Goal: Communication & Community: Answer question/provide support

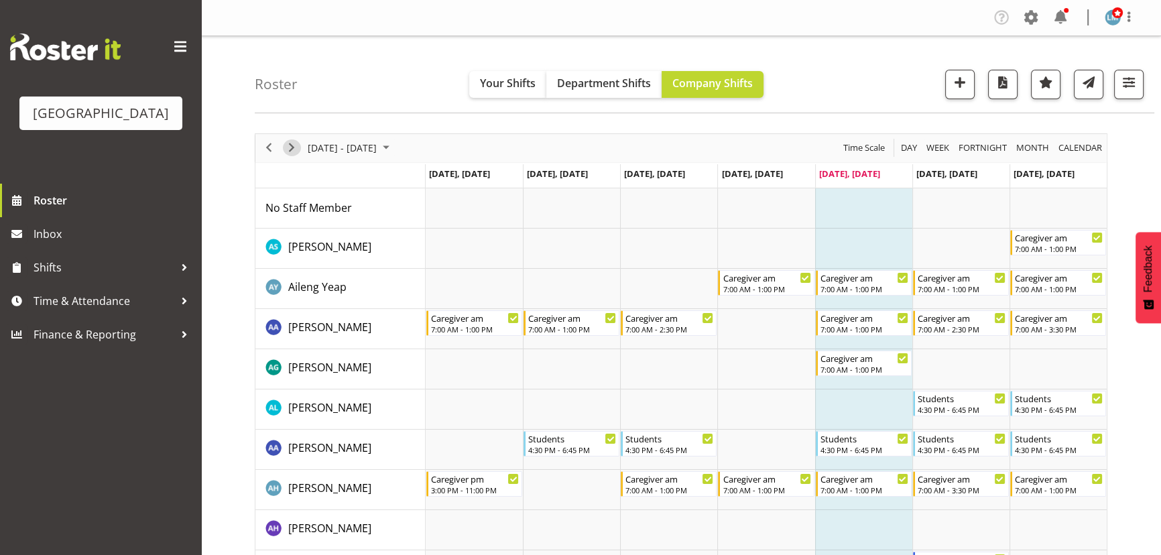
click at [294, 142] on span "Next" at bounding box center [292, 147] width 16 height 17
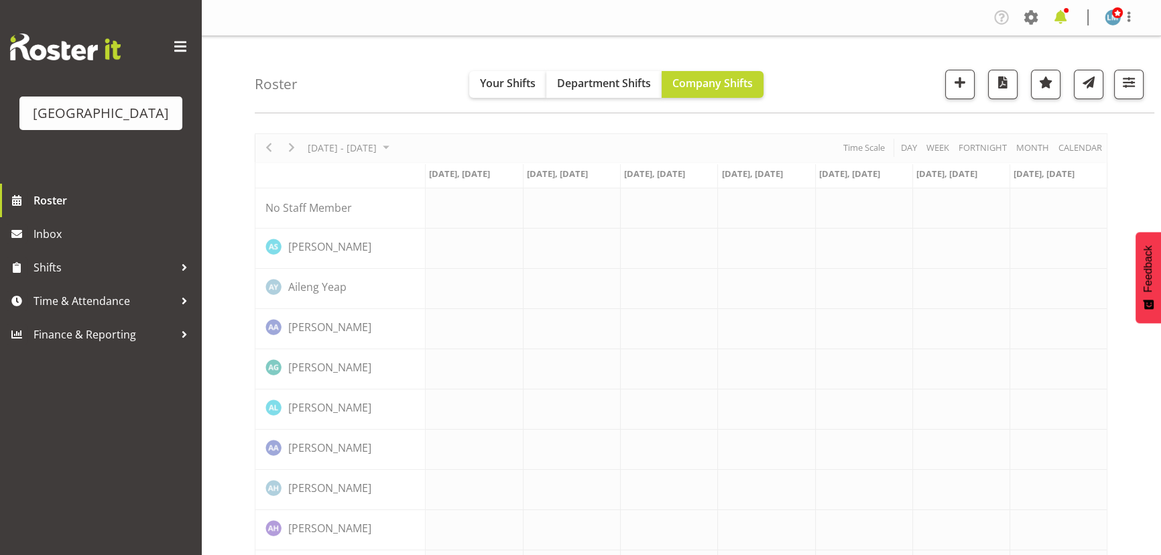
click at [1057, 15] on span at bounding box center [1060, 17] width 21 height 21
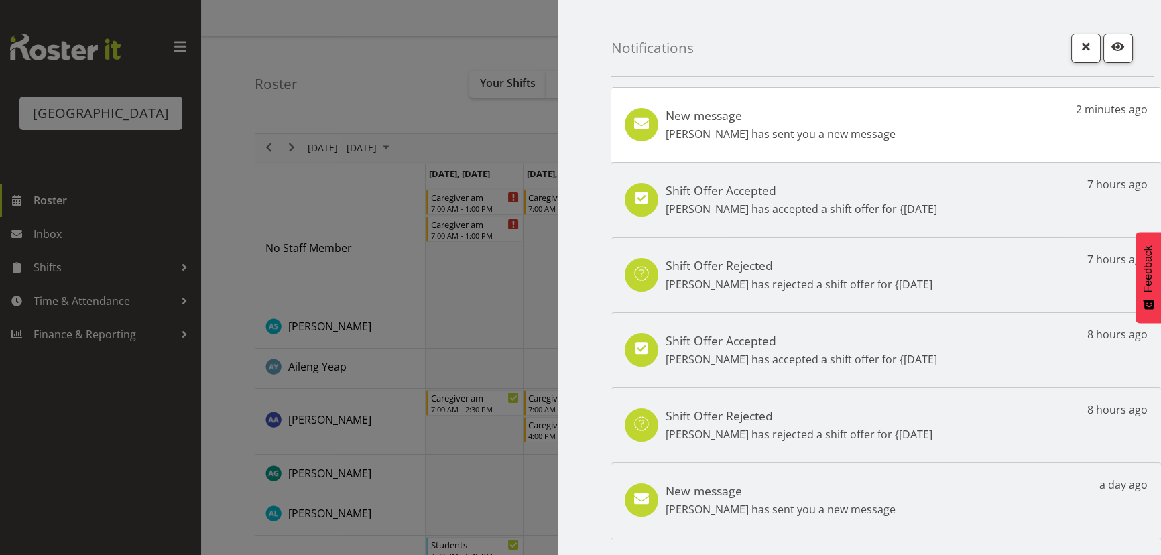
click at [791, 126] on div "New message Mandy Robertson has sent you a new message" at bounding box center [781, 125] width 230 height 34
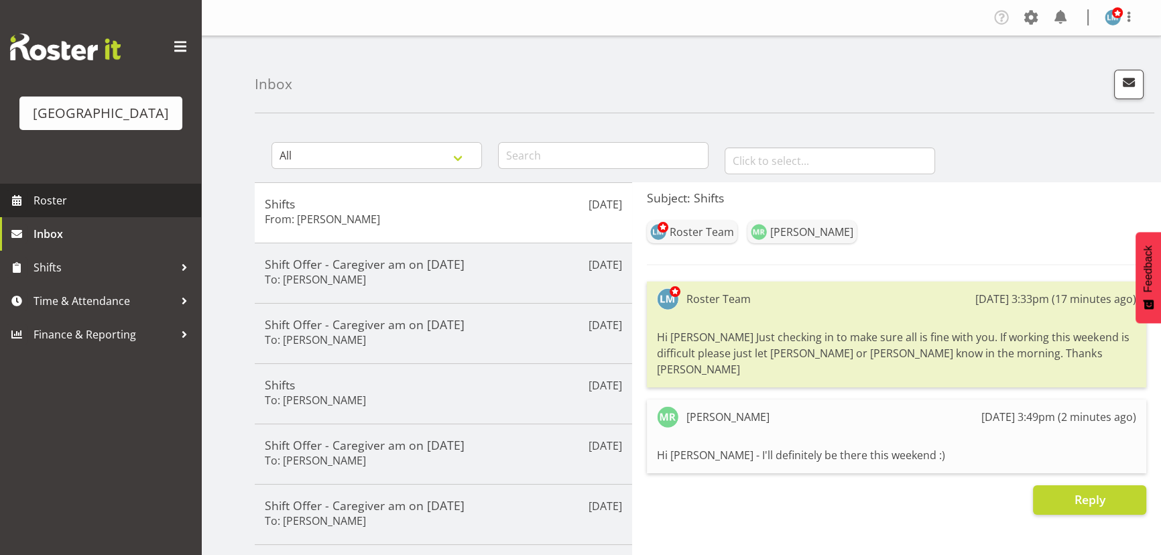
click at [44, 211] on span "Roster" at bounding box center [114, 200] width 161 height 20
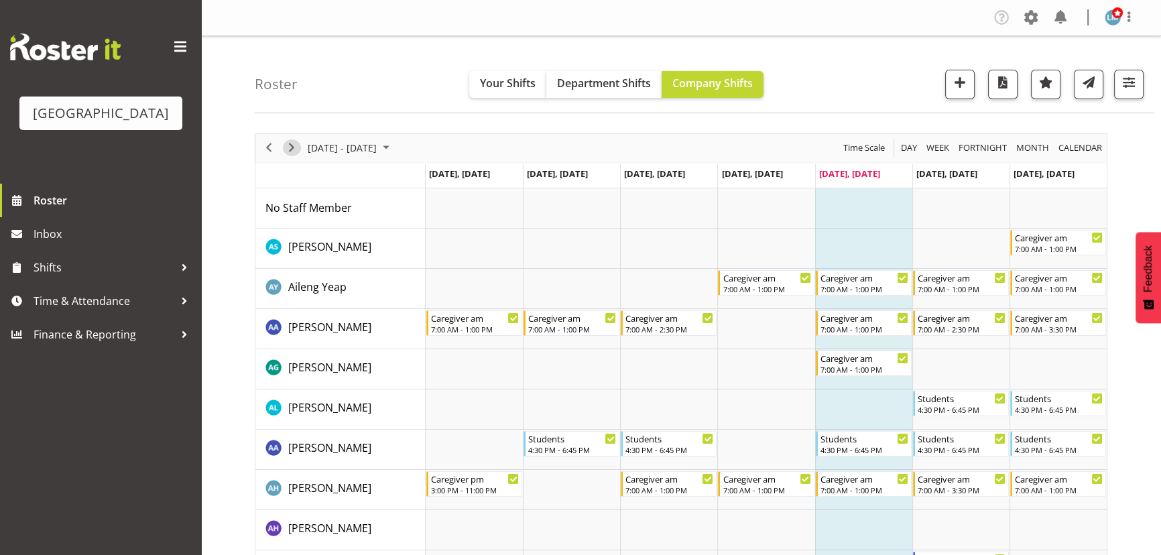
drag, startPoint x: 292, startPoint y: 145, endPoint x: 362, endPoint y: 139, distance: 70.0
click at [292, 145] on span "Next" at bounding box center [292, 147] width 16 height 17
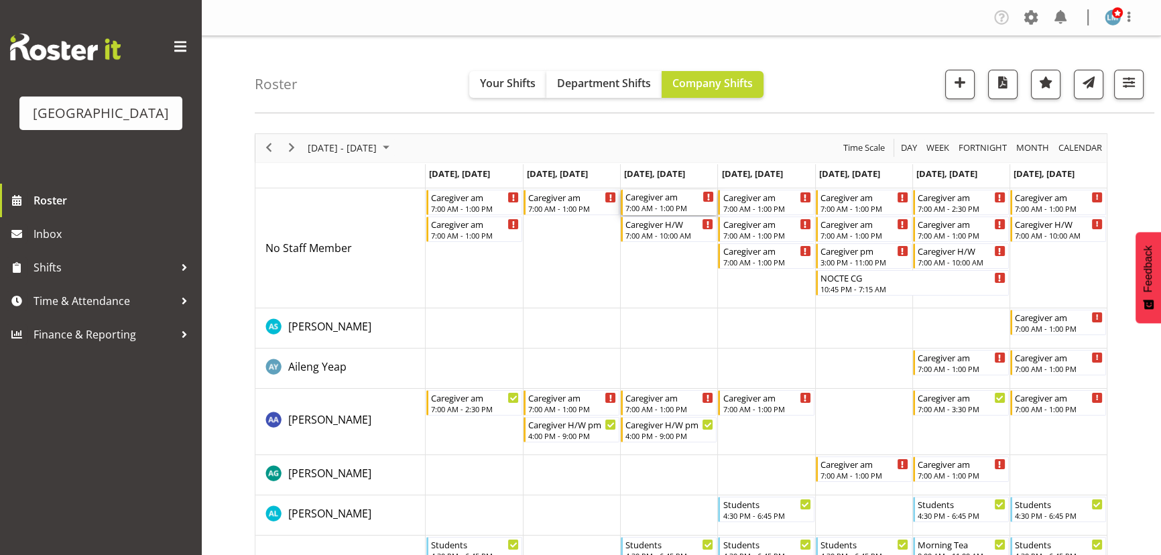
click at [666, 201] on div "Caregiver am" at bounding box center [670, 196] width 89 height 13
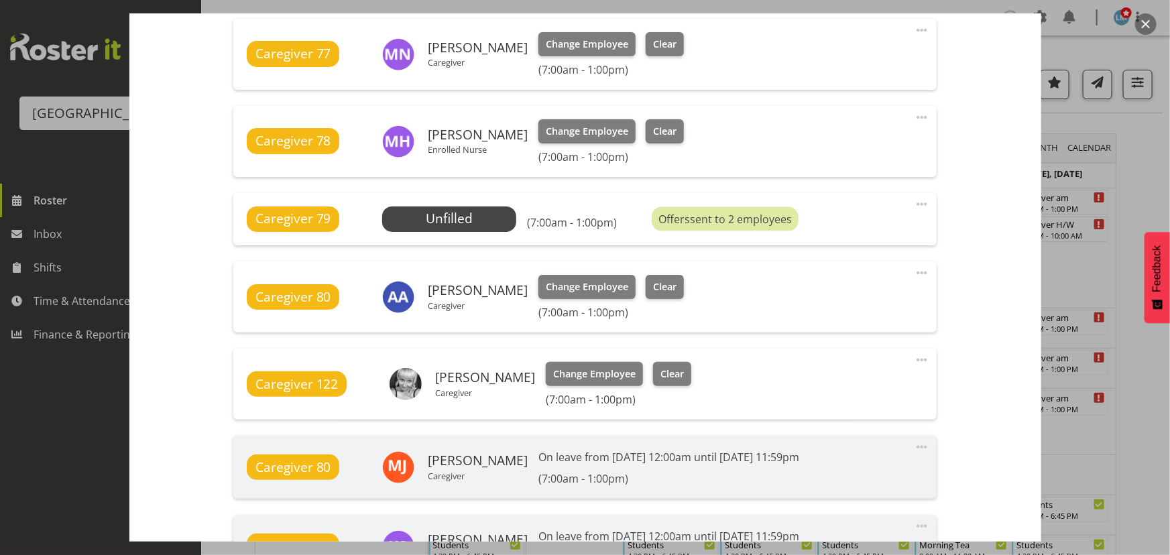
scroll to position [792, 0]
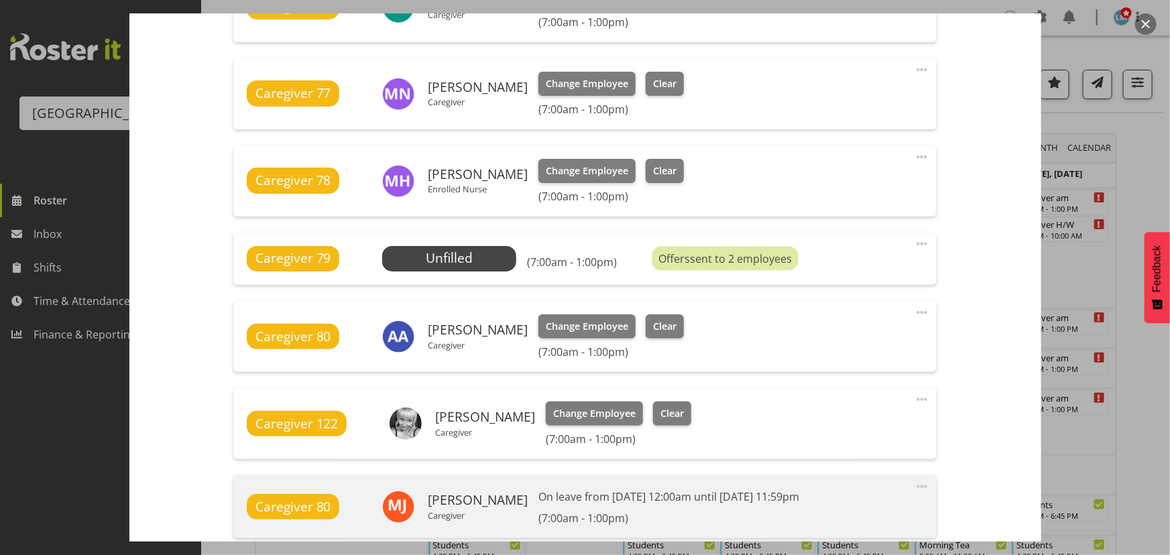
click at [1150, 23] on button "button" at bounding box center [1145, 23] width 21 height 21
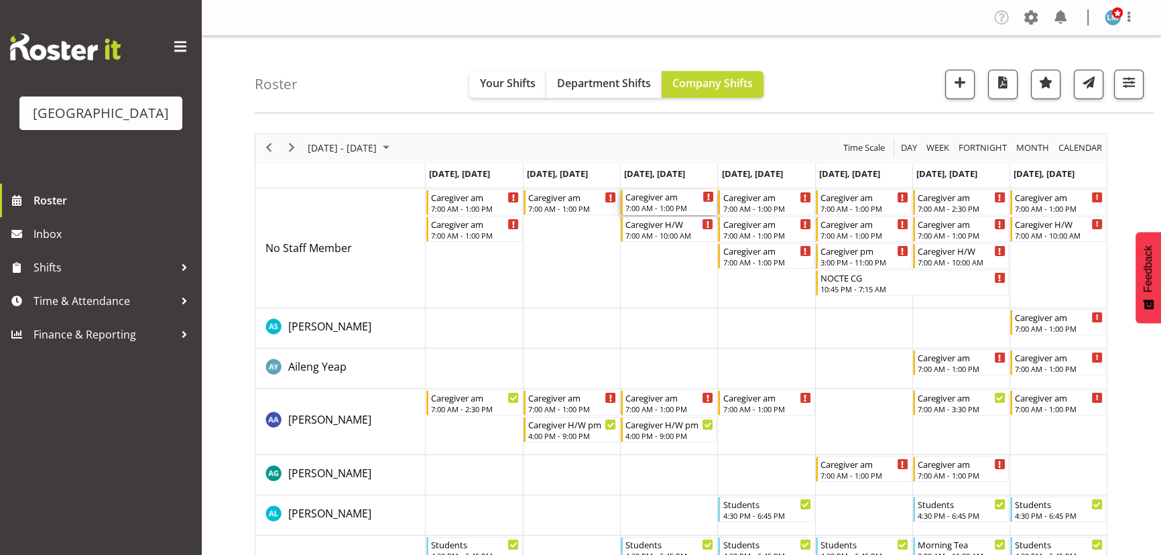
click at [677, 204] on div "7:00 AM - 1:00 PM" at bounding box center [670, 207] width 89 height 11
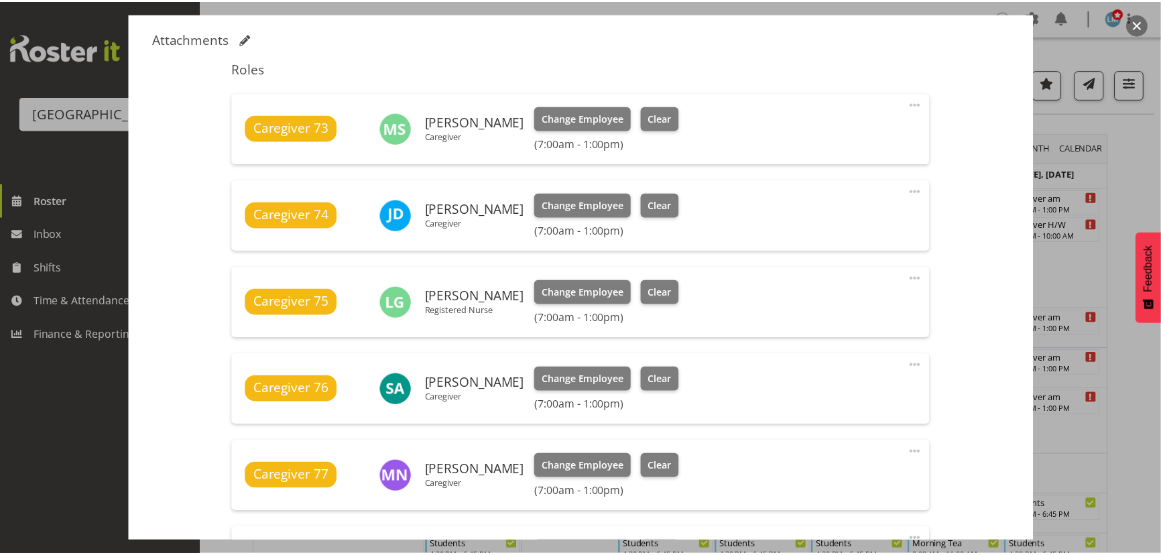
scroll to position [426, 0]
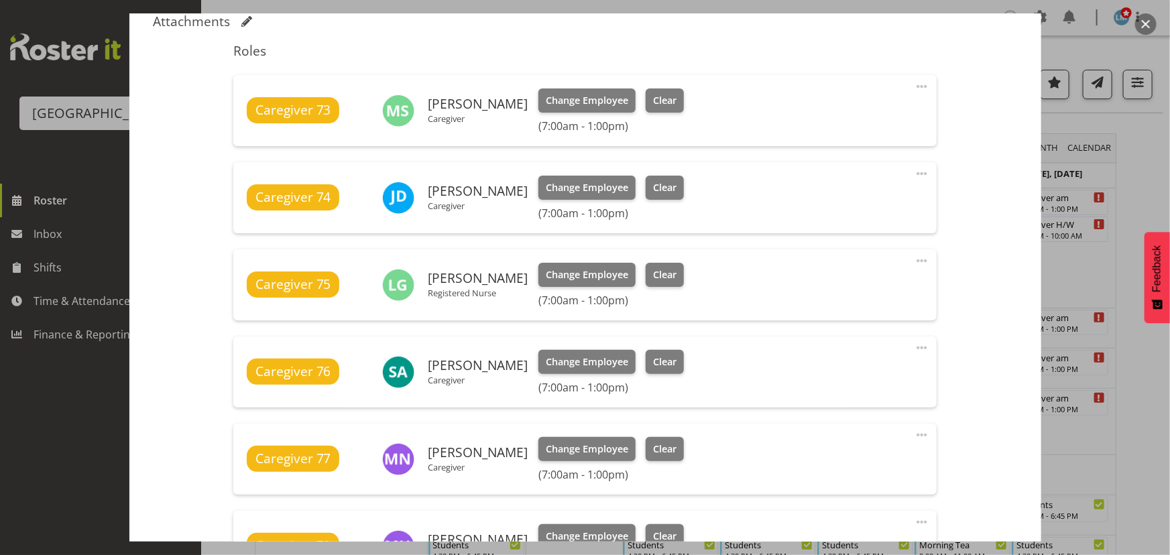
click at [1144, 22] on button "button" at bounding box center [1145, 23] width 21 height 21
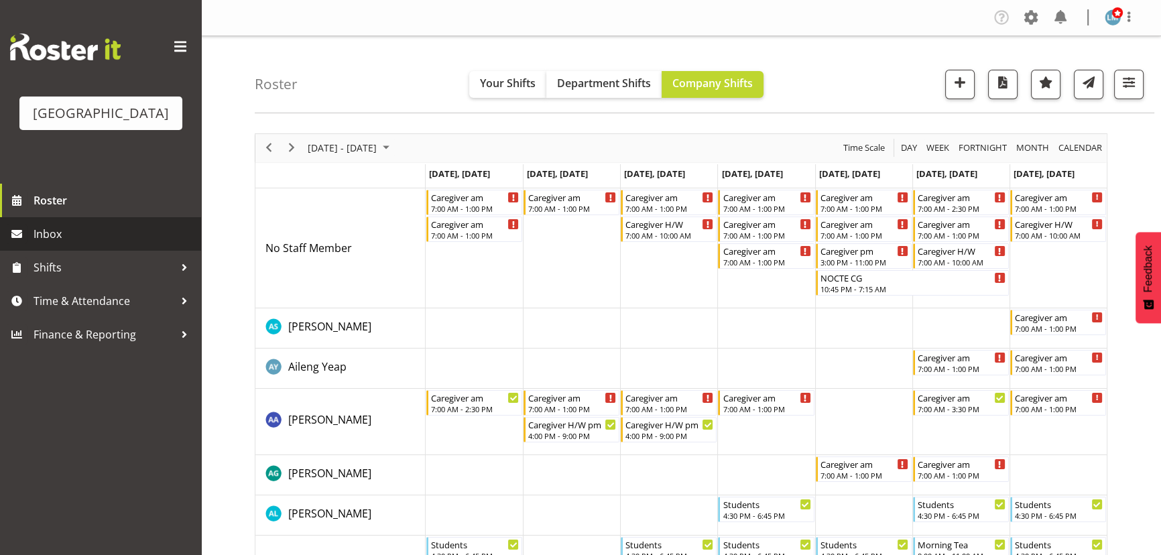
click at [56, 244] on span "Inbox" at bounding box center [114, 234] width 161 height 20
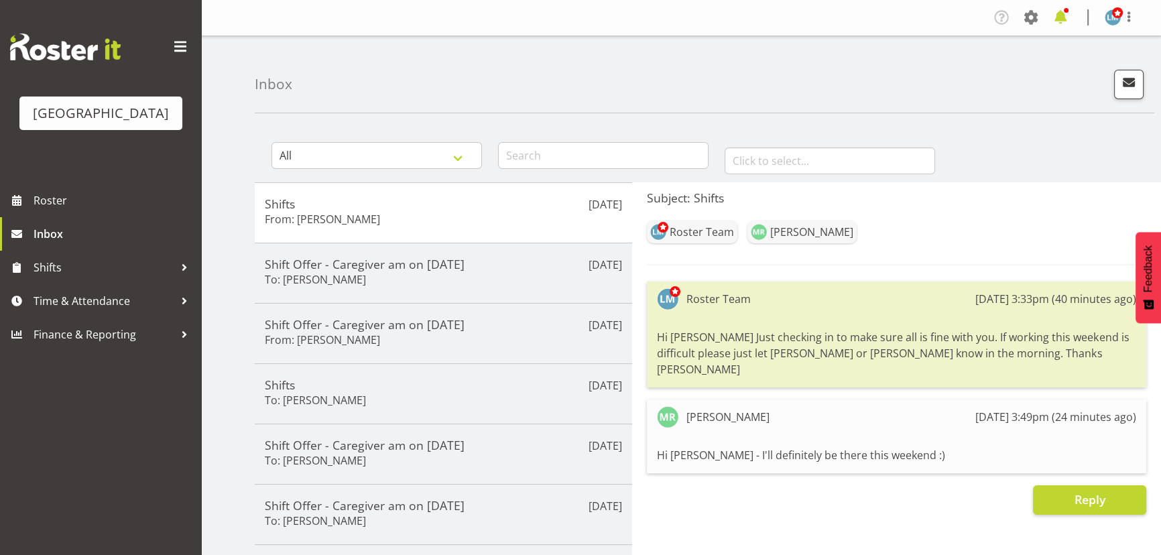
click at [1062, 7] on span at bounding box center [1060, 17] width 21 height 21
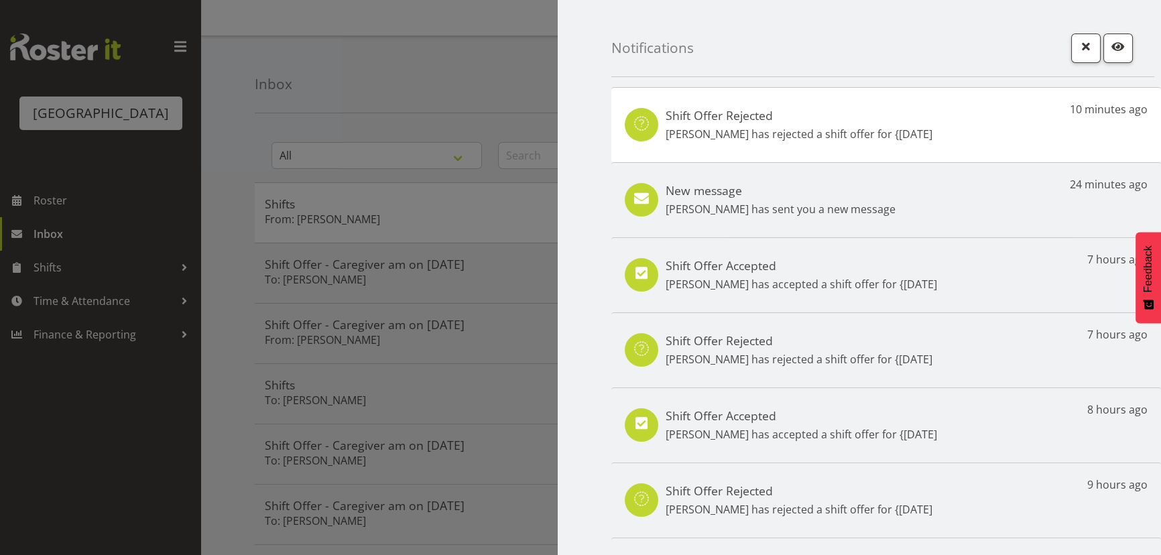
click at [740, 123] on div "Shift Offer Rejected Lois Girdwood has rejected a shift offer for {25th Aug" at bounding box center [799, 125] width 267 height 34
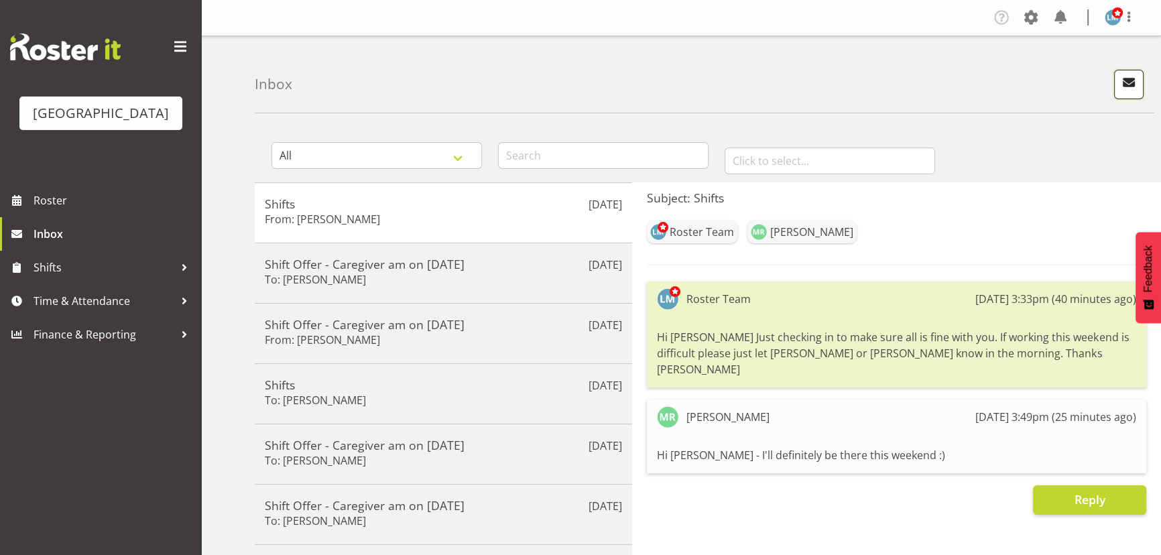
click at [1130, 88] on span "button" at bounding box center [1128, 82] width 17 height 17
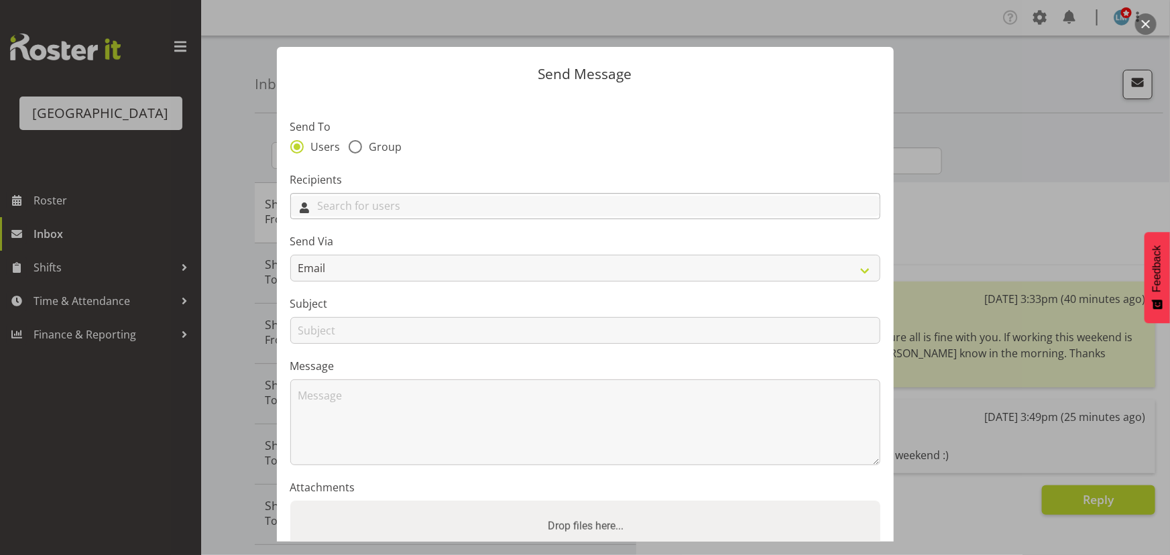
click at [508, 196] on input "text" at bounding box center [585, 206] width 589 height 21
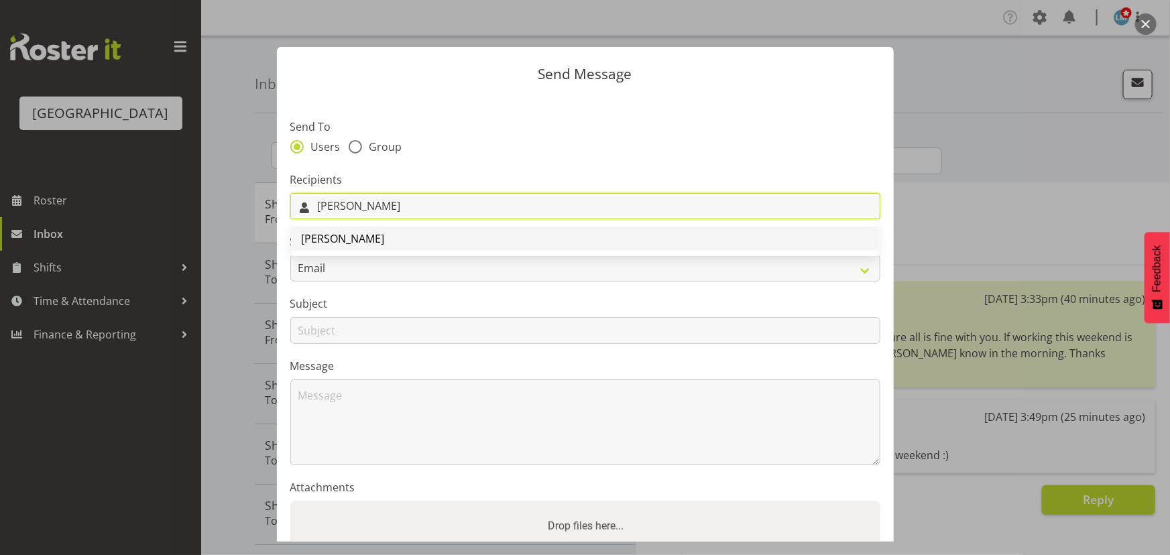
type input "lorie"
click at [451, 238] on link "Lorie Angeles" at bounding box center [585, 239] width 589 height 24
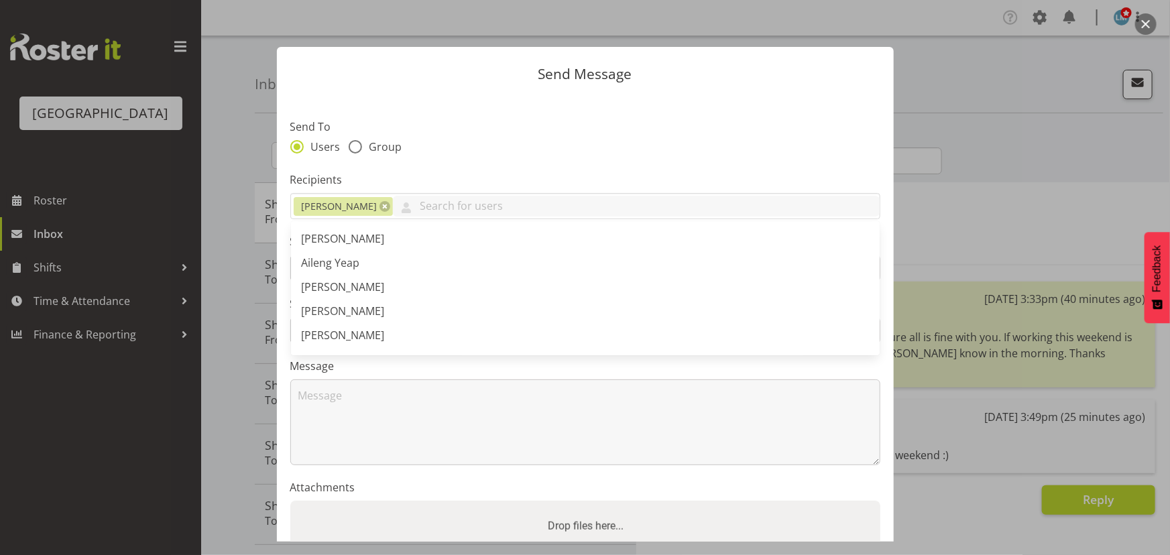
click at [479, 160] on section "Send To Users Group Recipients Lorie Angeles Abigail Savage Aileng Yeap Alem Ab…" at bounding box center [585, 346] width 617 height 502
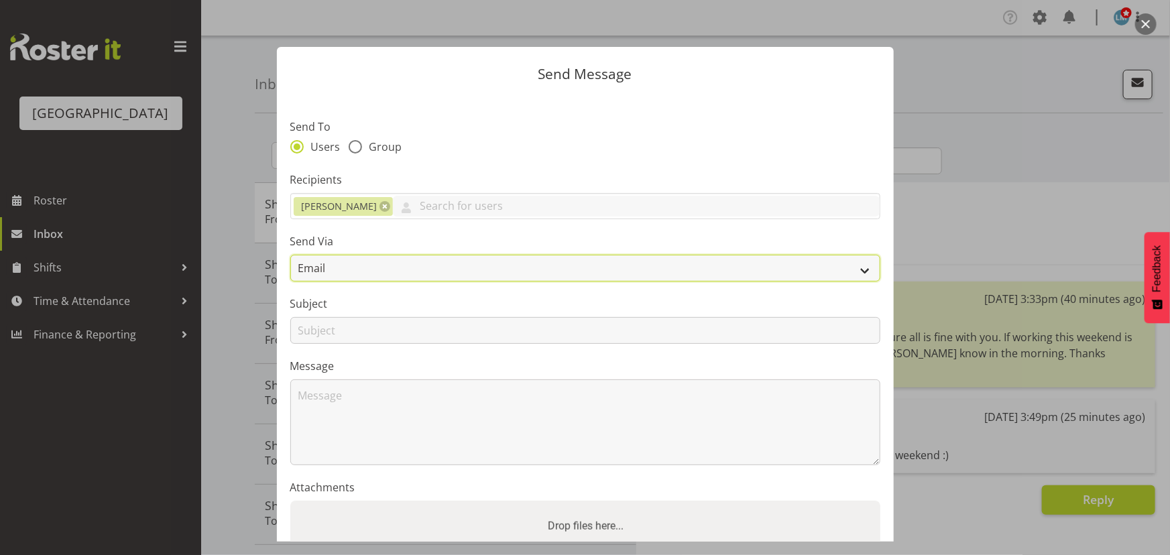
click at [395, 269] on select "Email SMS" at bounding box center [585, 268] width 590 height 27
select select "sms"
click at [290, 255] on select "Email SMS" at bounding box center [585, 268] width 590 height 27
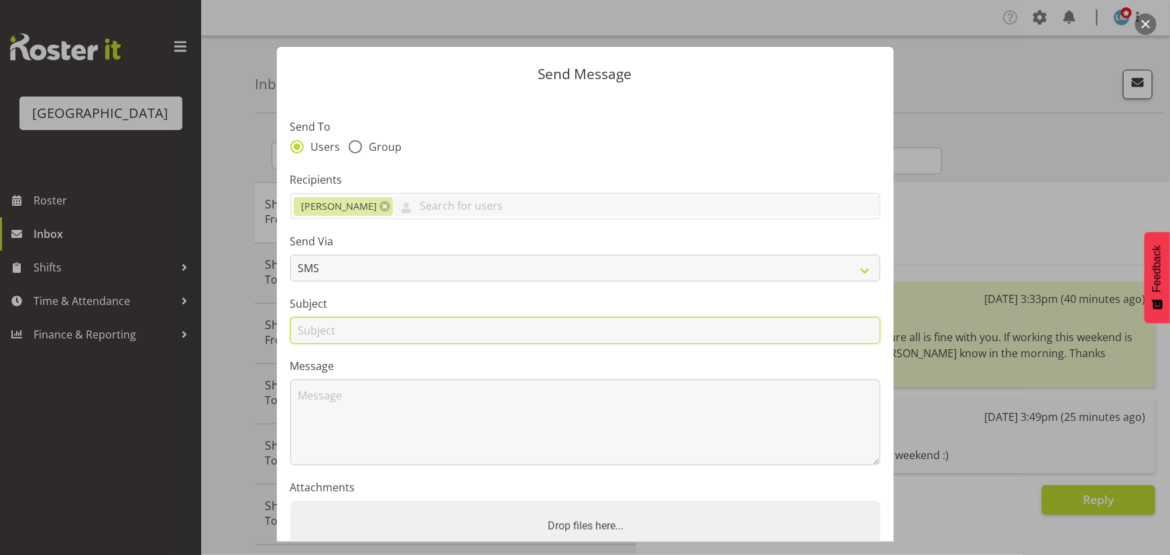
click at [404, 329] on input "text" at bounding box center [585, 330] width 590 height 27
type input "Shift"
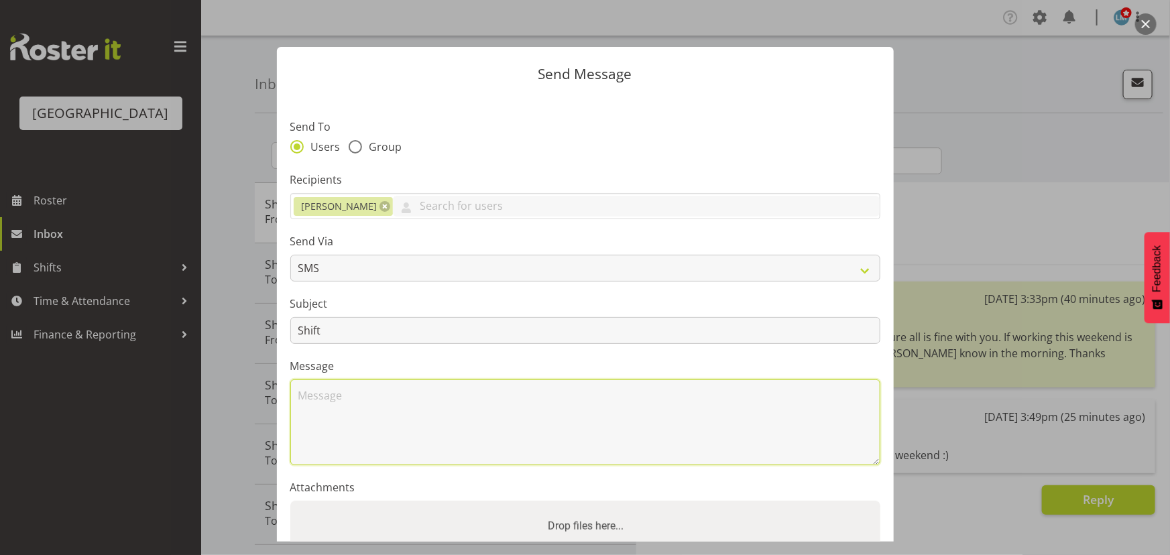
drag, startPoint x: 353, startPoint y: 404, endPoint x: 361, endPoint y: 396, distance: 11.9
click at [353, 404] on textarea at bounding box center [585, 422] width 590 height 86
drag, startPoint x: 519, startPoint y: 394, endPoint x: 548, endPoint y: 402, distance: 30.4
click at [520, 394] on textarea "Hi Lorie, there is a 7-10 or 7-1 in Wednesday if you want any. Liz" at bounding box center [585, 422] width 590 height 86
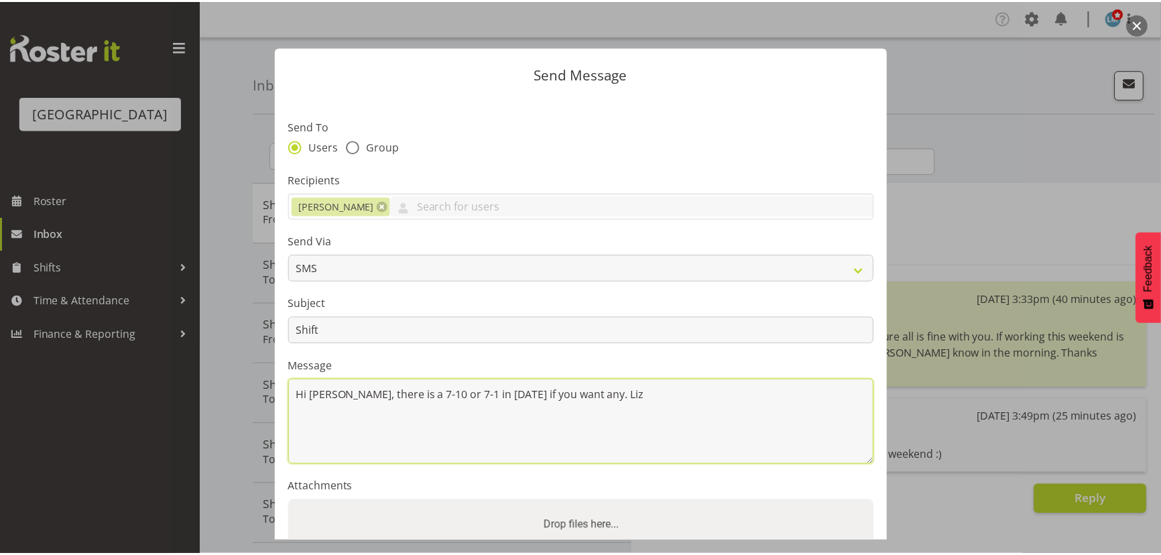
scroll to position [117, 0]
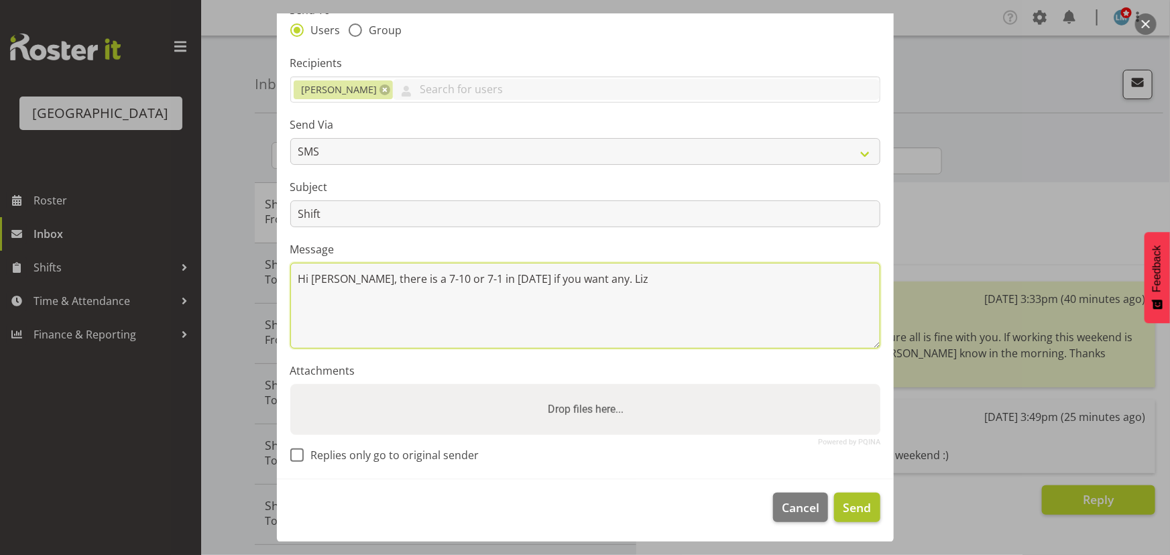
type textarea "Hi [PERSON_NAME], there is a 7-10 or 7-1 in [DATE] if you want any. Liz"
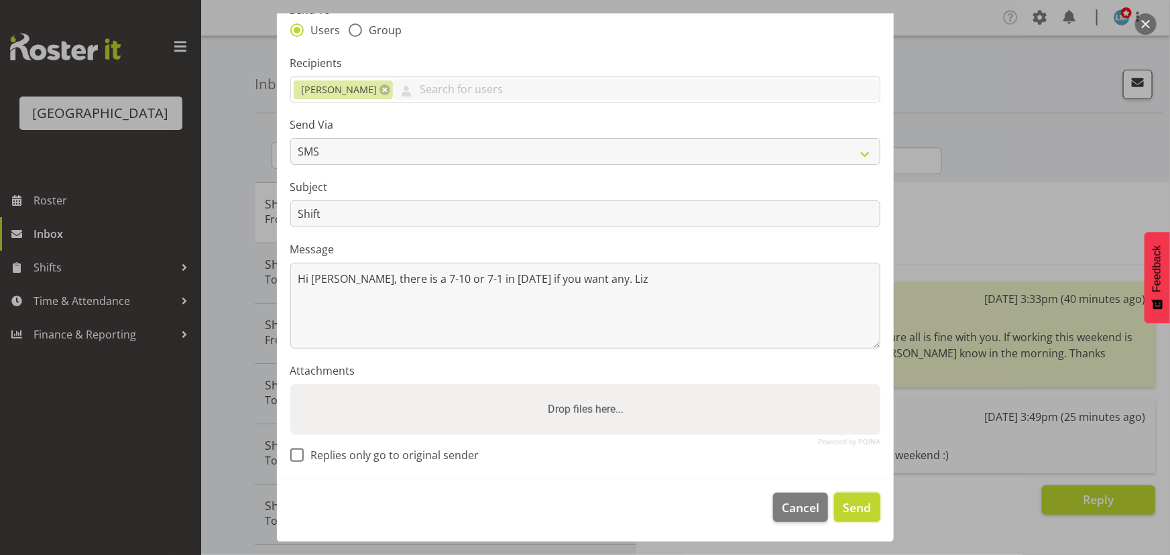
click at [845, 504] on span "Send" at bounding box center [857, 507] width 28 height 17
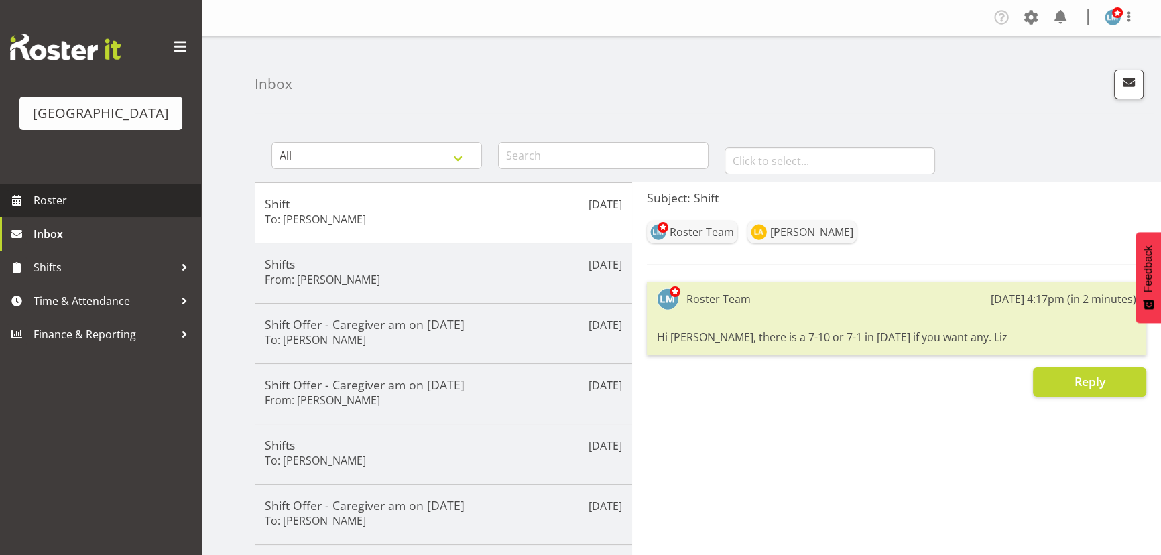
click at [56, 211] on span "Roster" at bounding box center [114, 200] width 161 height 20
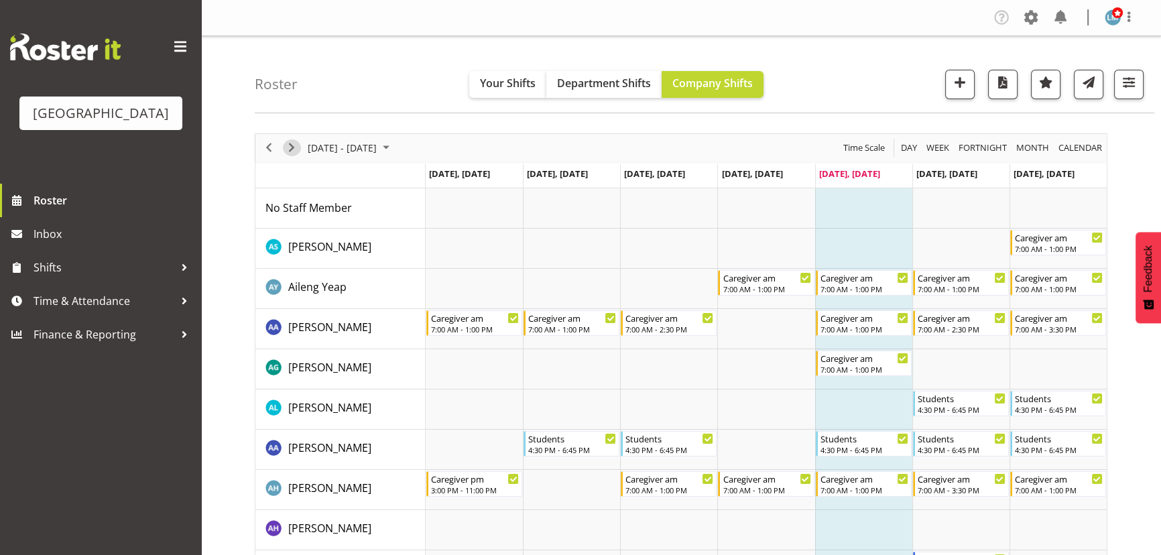
click at [291, 146] on span "Next" at bounding box center [292, 147] width 16 height 17
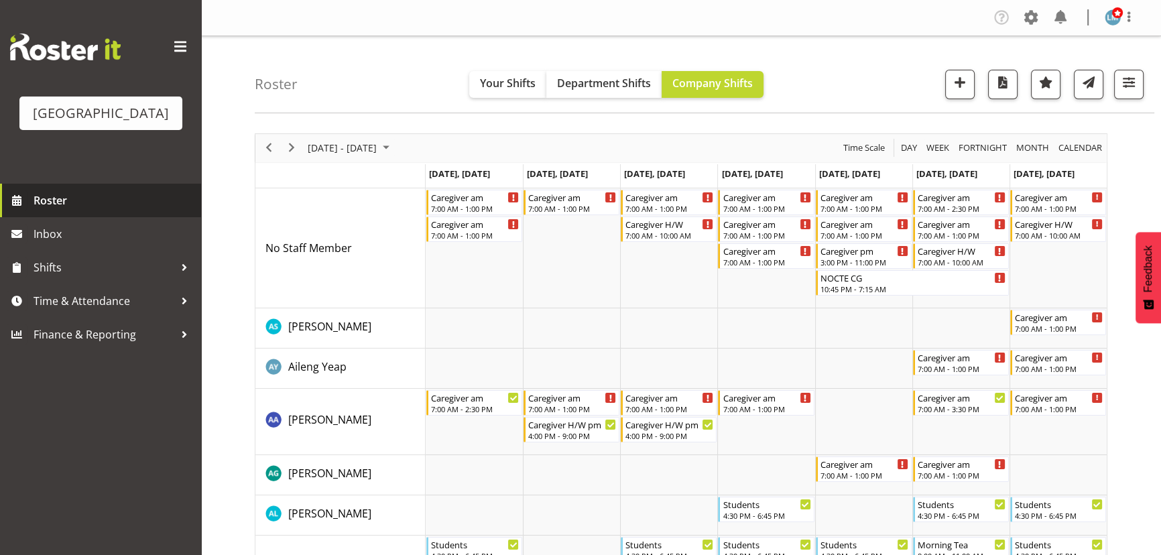
click at [59, 211] on span "Roster" at bounding box center [114, 200] width 161 height 20
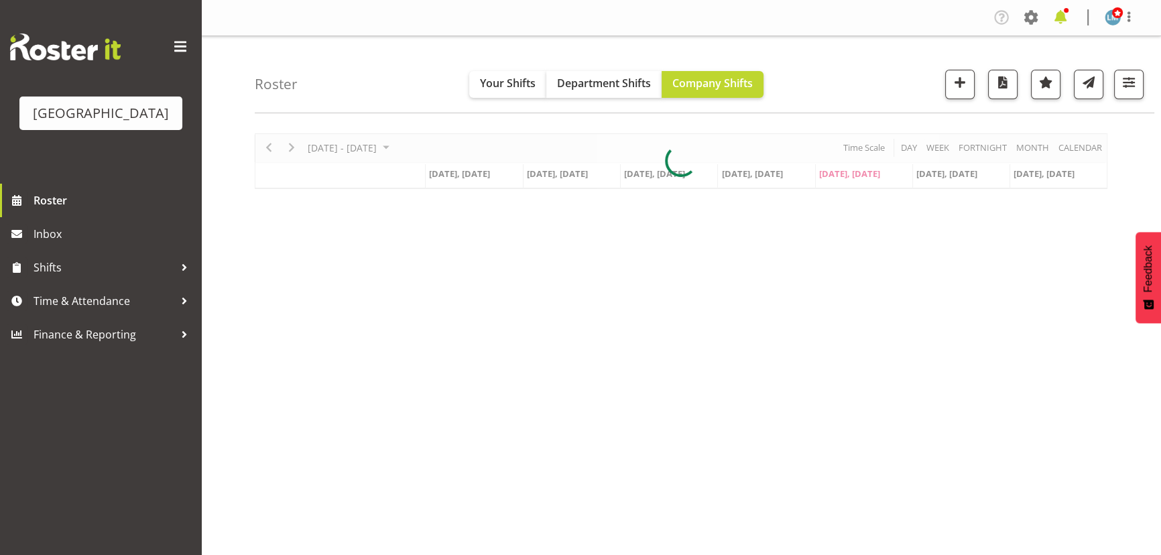
click at [1065, 17] on span at bounding box center [1060, 17] width 21 height 21
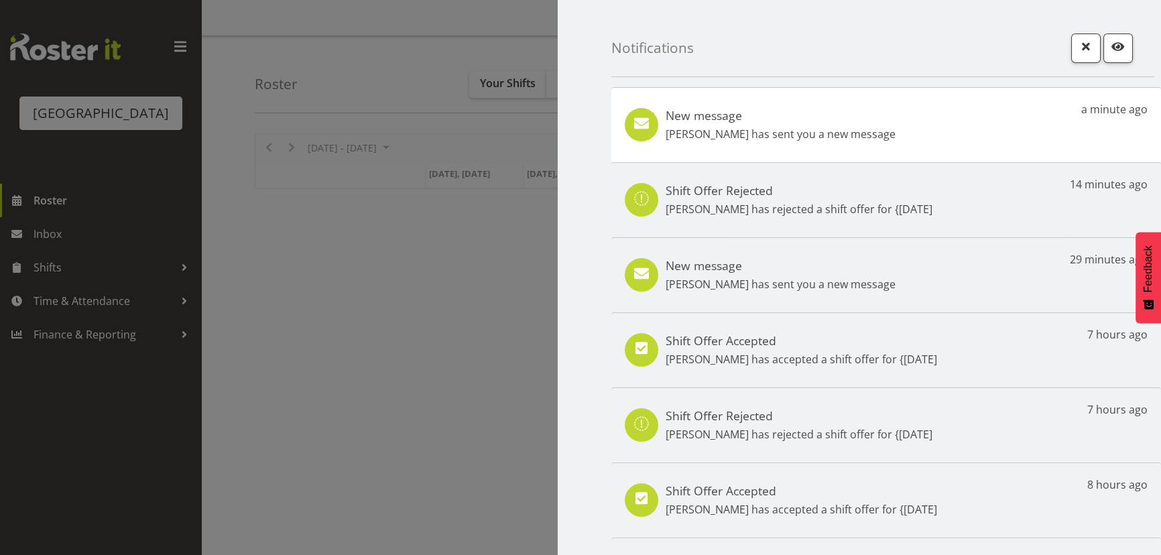
click at [729, 131] on p "Lorie Angeles has sent you a new message" at bounding box center [781, 134] width 230 height 16
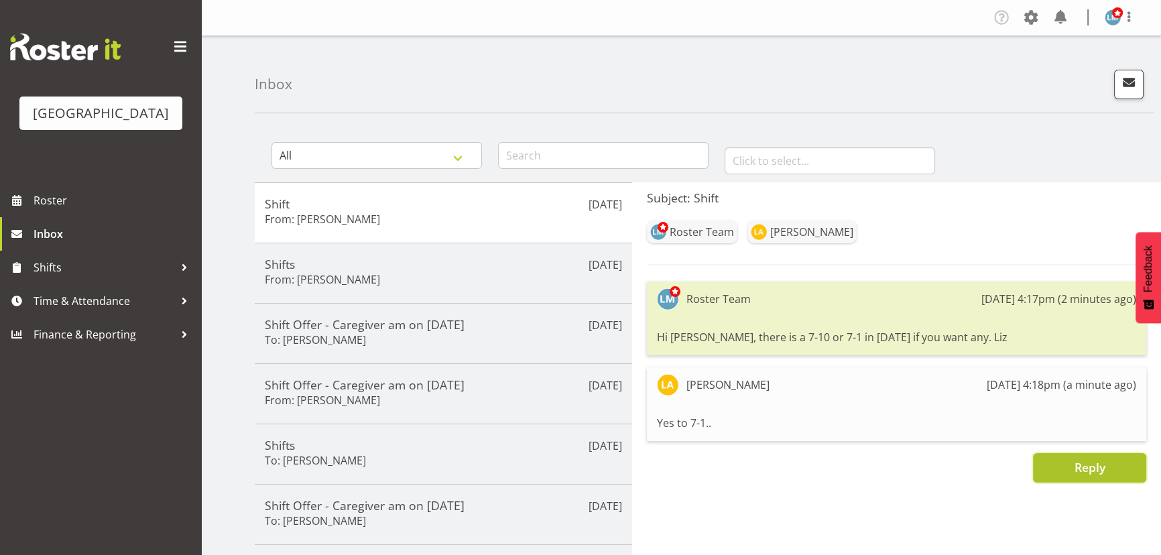
click at [1063, 469] on button "Reply" at bounding box center [1089, 468] width 113 height 30
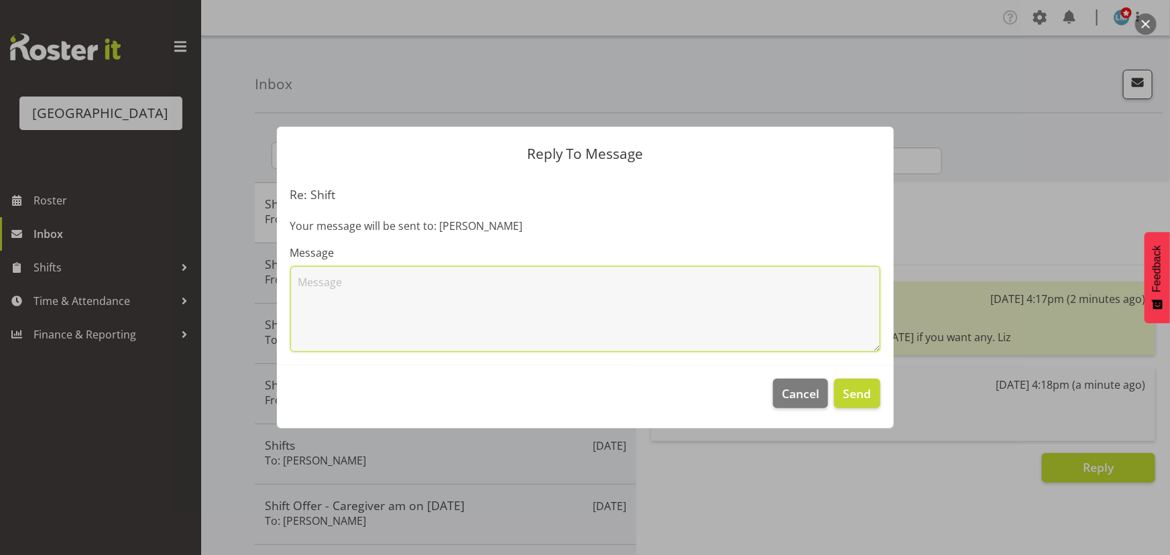
click at [377, 288] on textarea at bounding box center [585, 309] width 590 height 86
type textarea "okay, I will put you in"
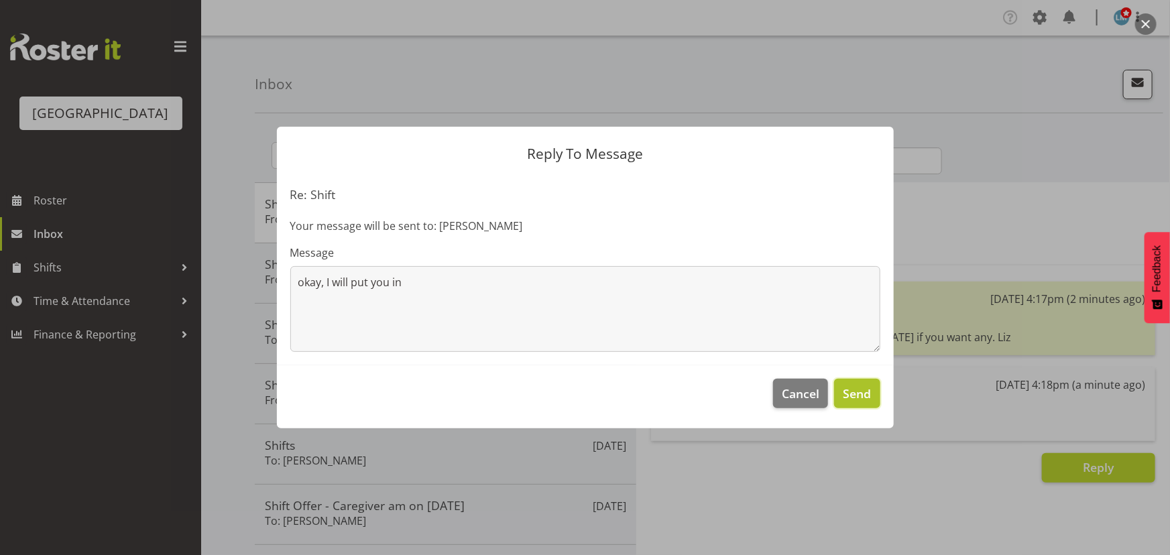
click at [855, 396] on span "Send" at bounding box center [857, 393] width 28 height 17
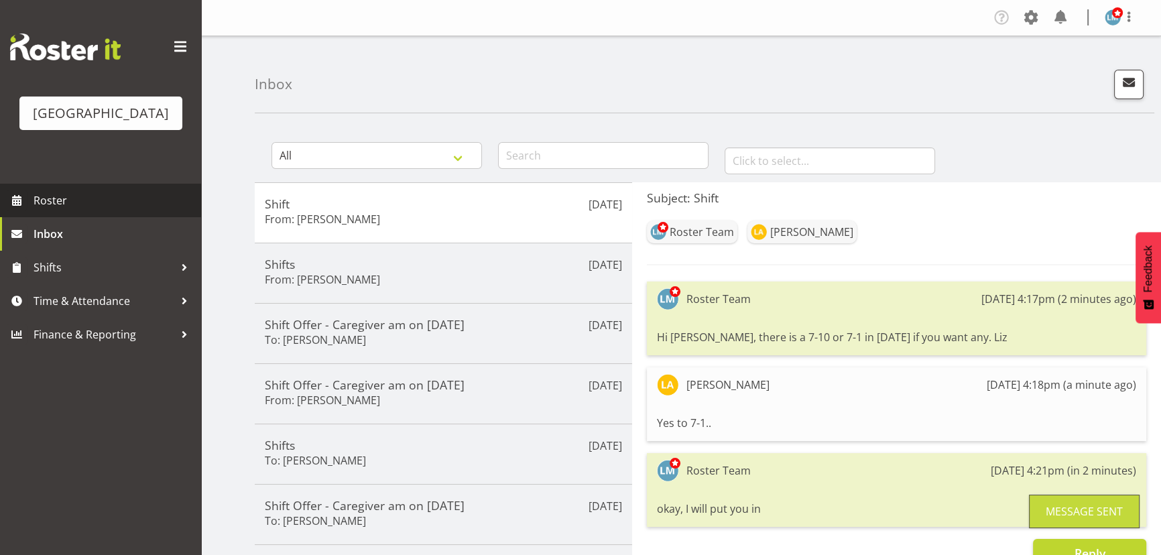
click at [56, 211] on span "Roster" at bounding box center [114, 200] width 161 height 20
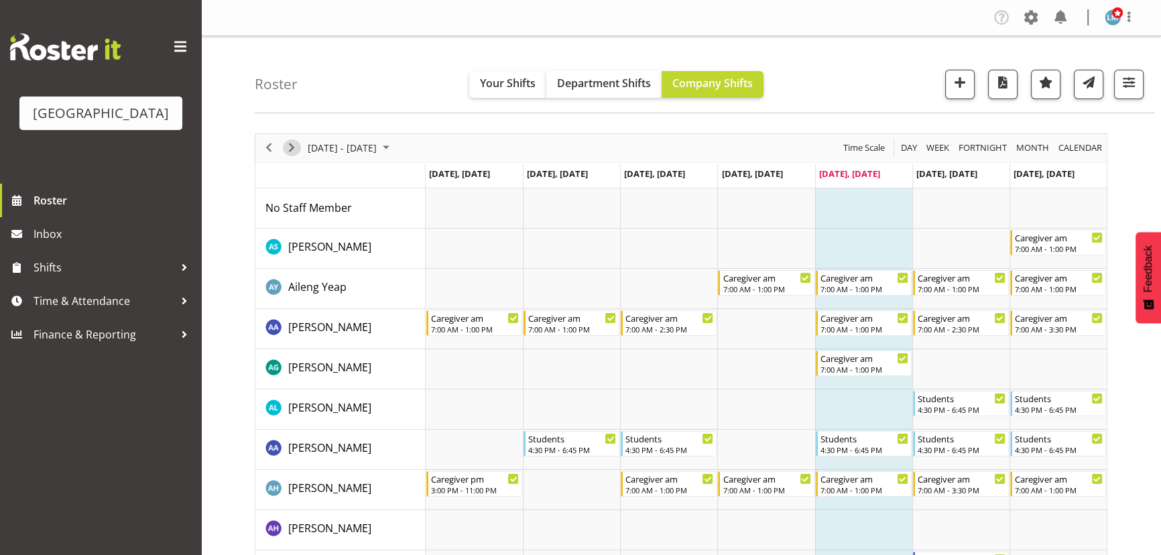
click at [290, 141] on span "Next" at bounding box center [292, 147] width 16 height 17
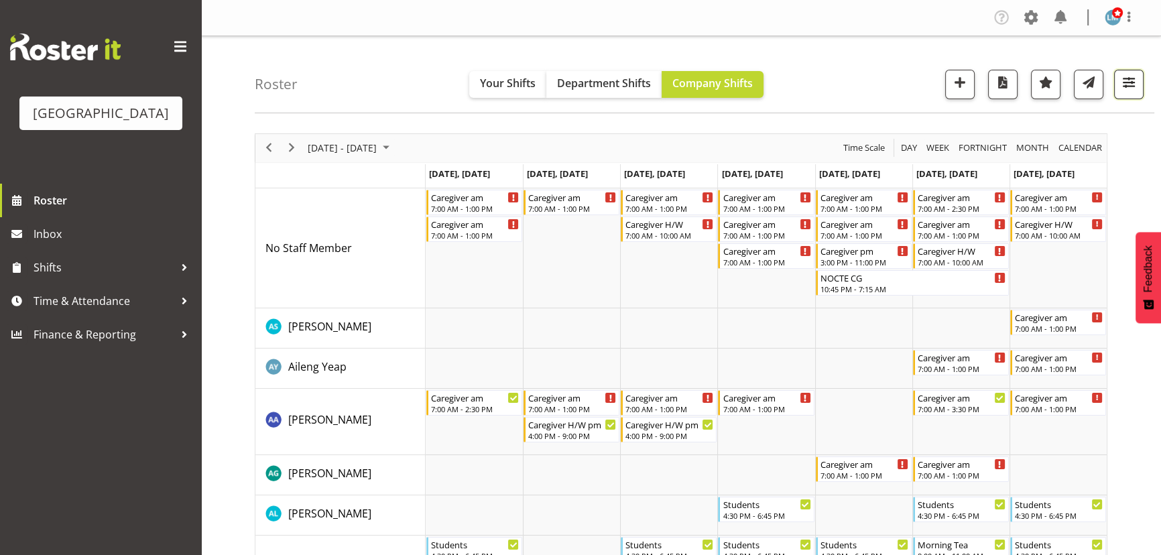
click at [1133, 91] on button "button" at bounding box center [1129, 85] width 30 height 30
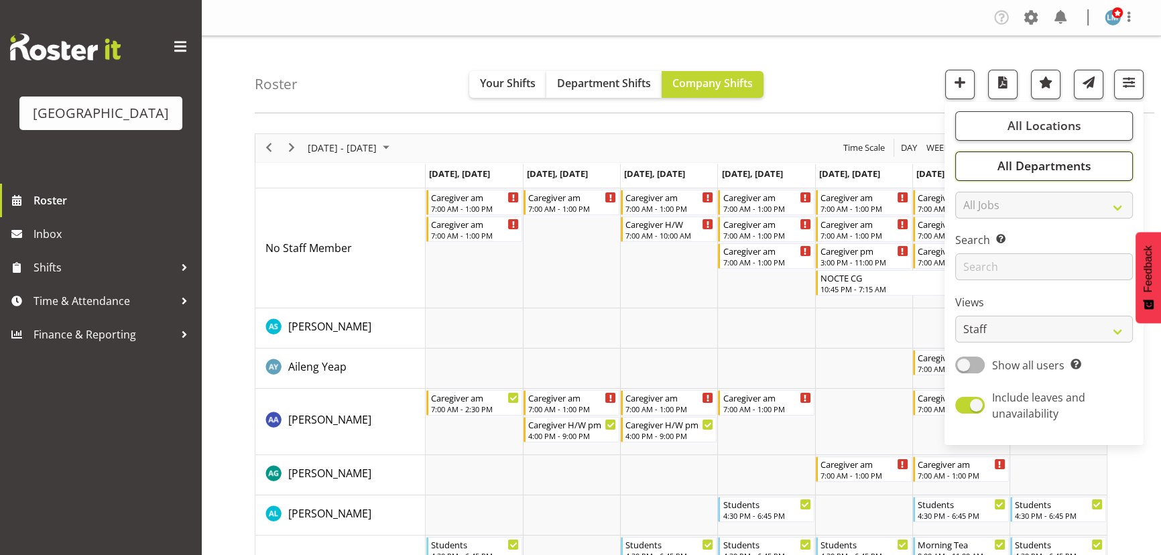
drag, startPoint x: 1053, startPoint y: 162, endPoint x: 1053, endPoint y: 170, distance: 8.0
click at [1053, 163] on span "All Departments" at bounding box center [1044, 166] width 94 height 16
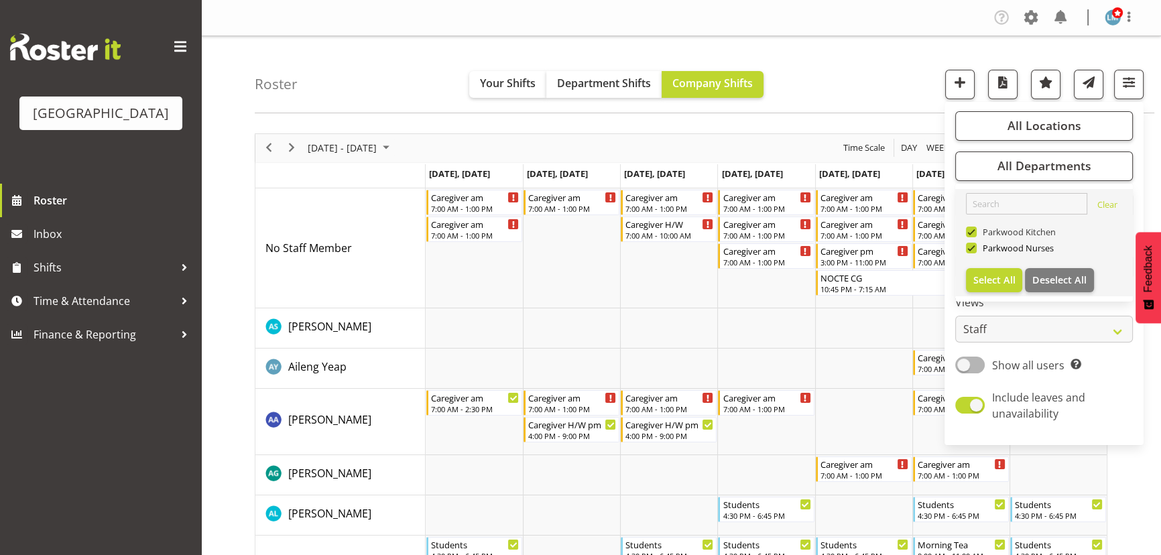
click at [974, 233] on span at bounding box center [971, 232] width 11 height 11
click at [974, 233] on input "Parkwood Kitchen" at bounding box center [970, 231] width 9 height 9
checkbox input "false"
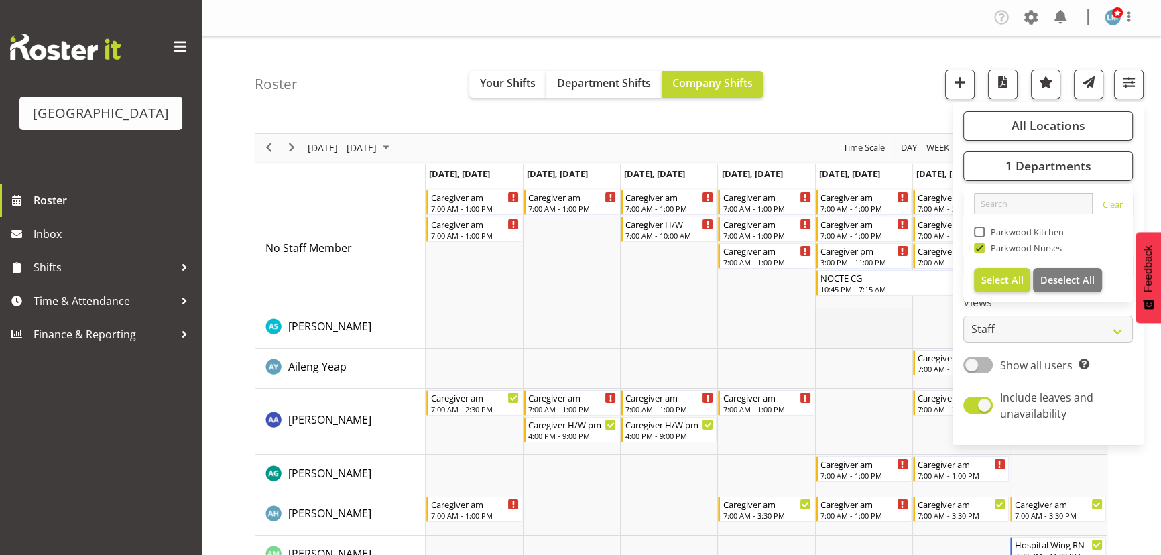
click at [862, 316] on td "Timeline Week of August 29, 2025" at bounding box center [863, 328] width 97 height 40
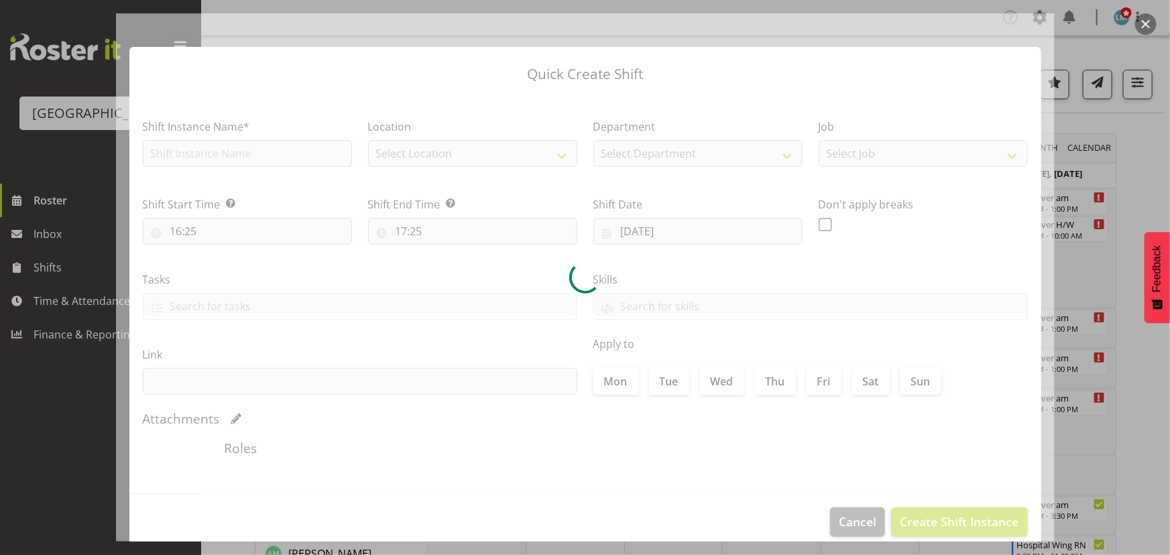
type input "29/08/2025"
checkbox input "true"
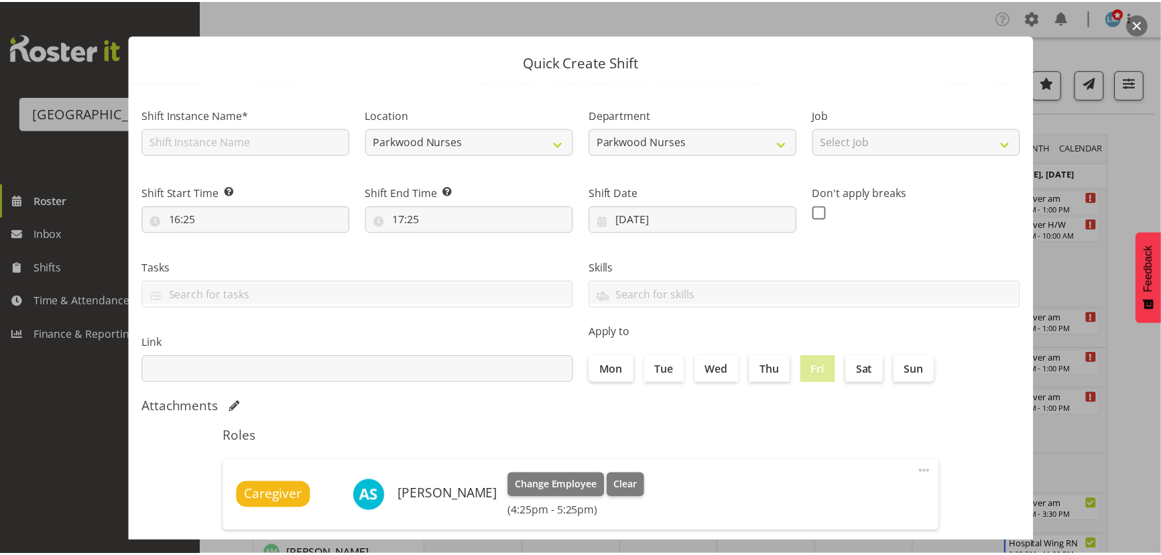
scroll to position [14, 0]
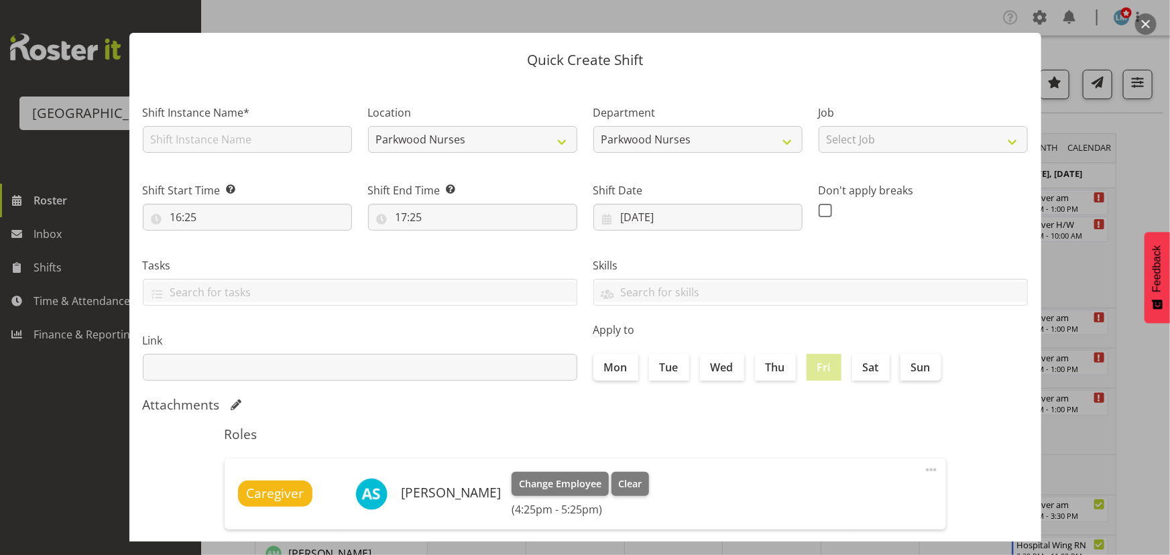
click at [1144, 20] on button "button" at bounding box center [1145, 23] width 21 height 21
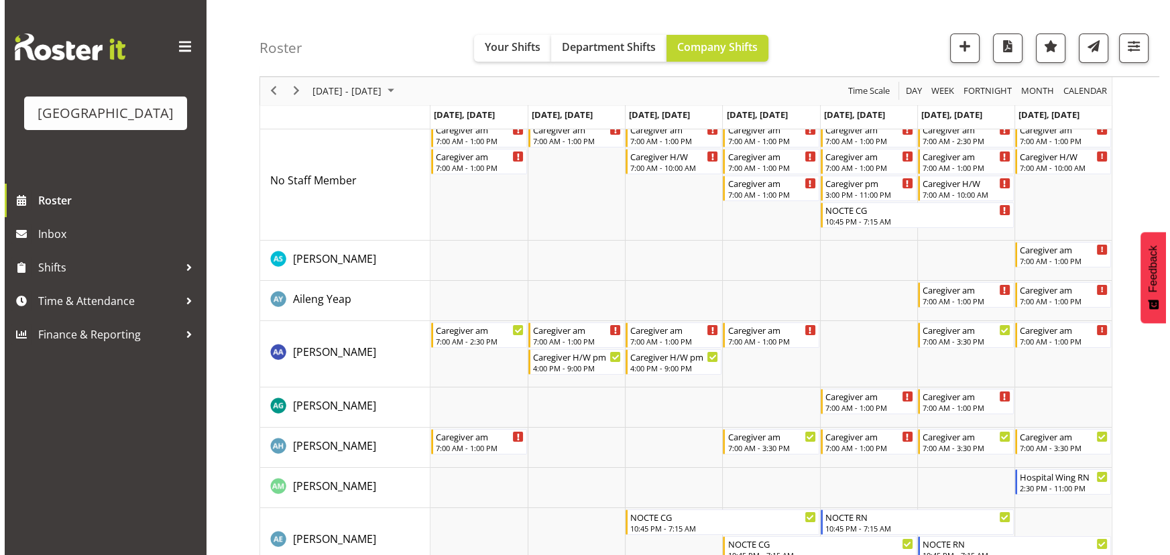
scroll to position [0, 0]
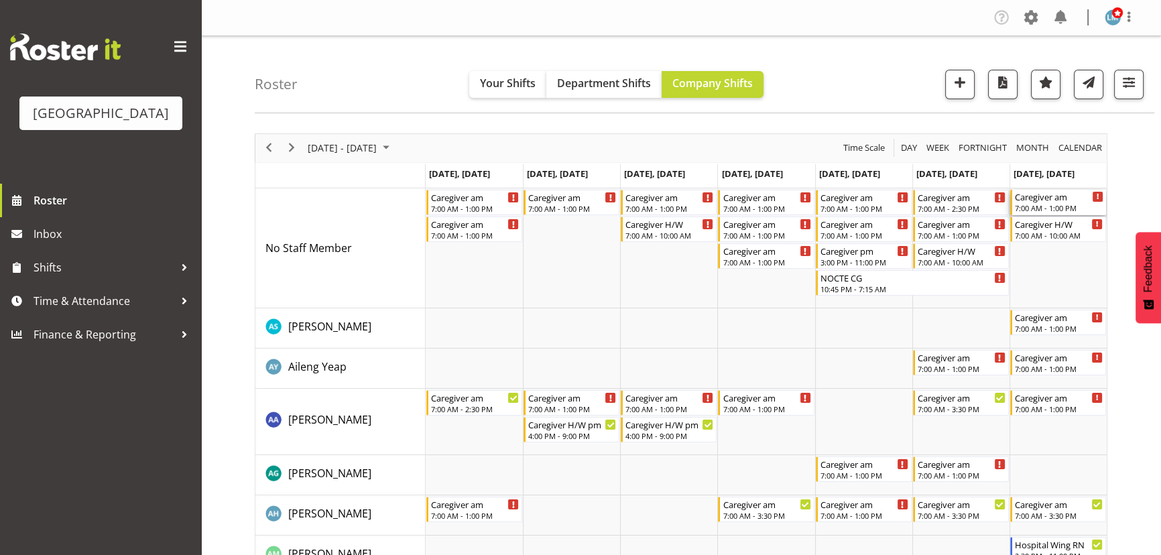
click at [1059, 197] on div "Caregiver am" at bounding box center [1059, 196] width 89 height 13
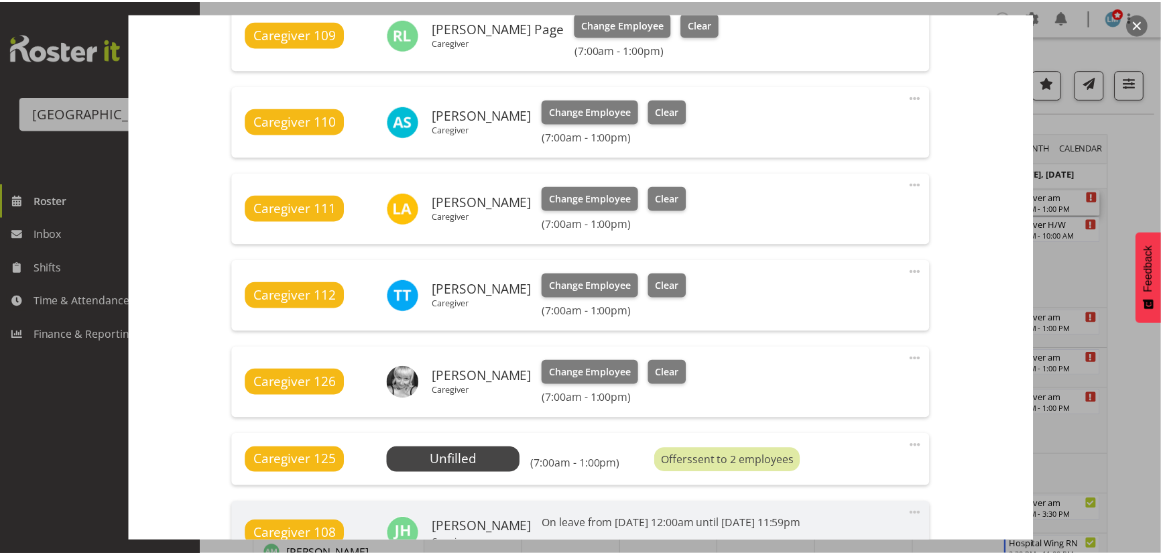
scroll to position [792, 0]
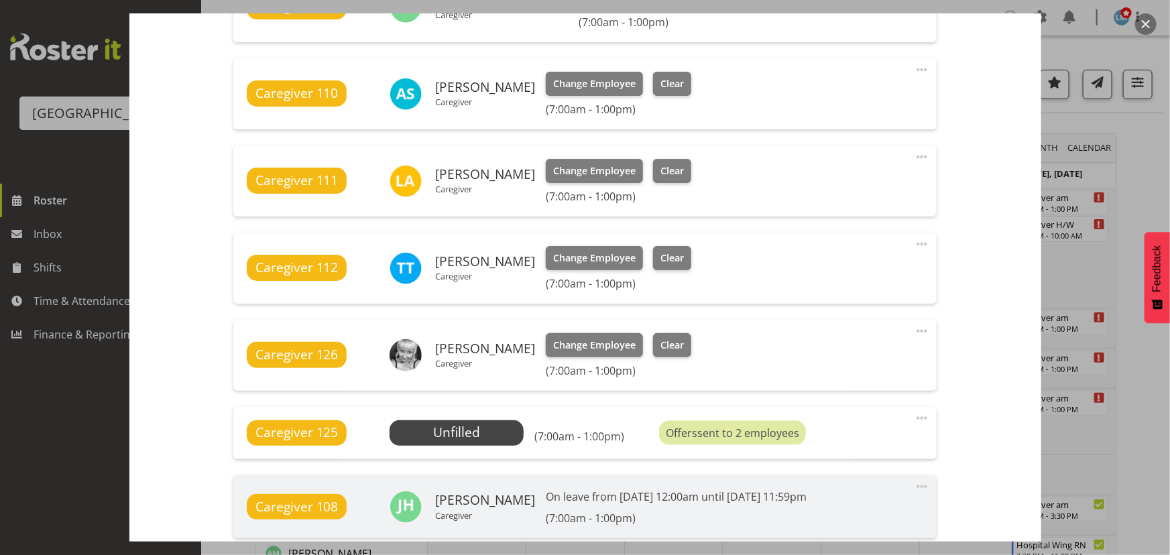
click at [1142, 25] on button "button" at bounding box center [1145, 23] width 21 height 21
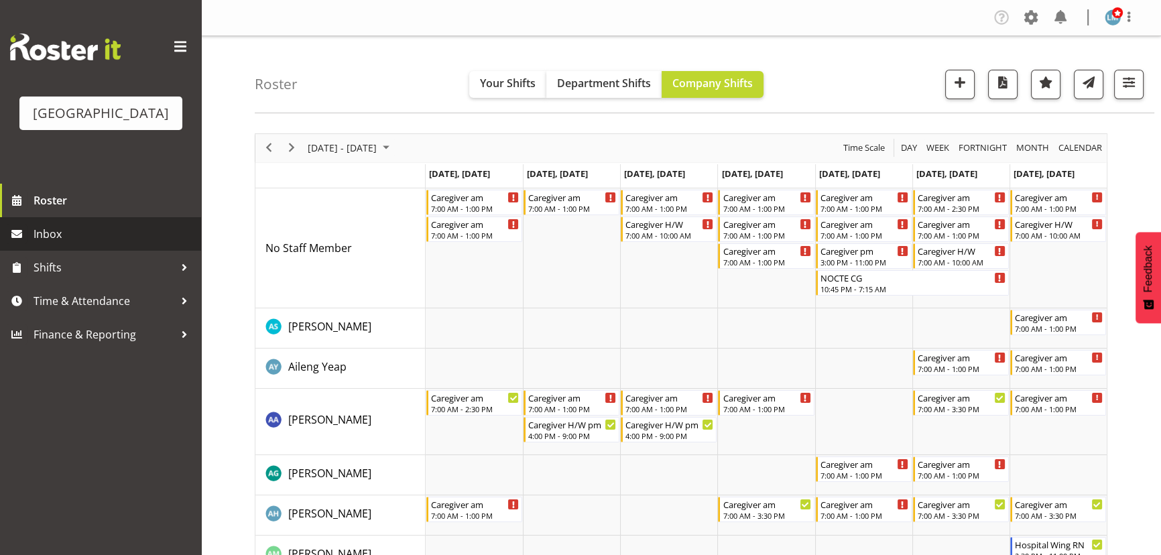
click at [48, 244] on span "Inbox" at bounding box center [114, 234] width 161 height 20
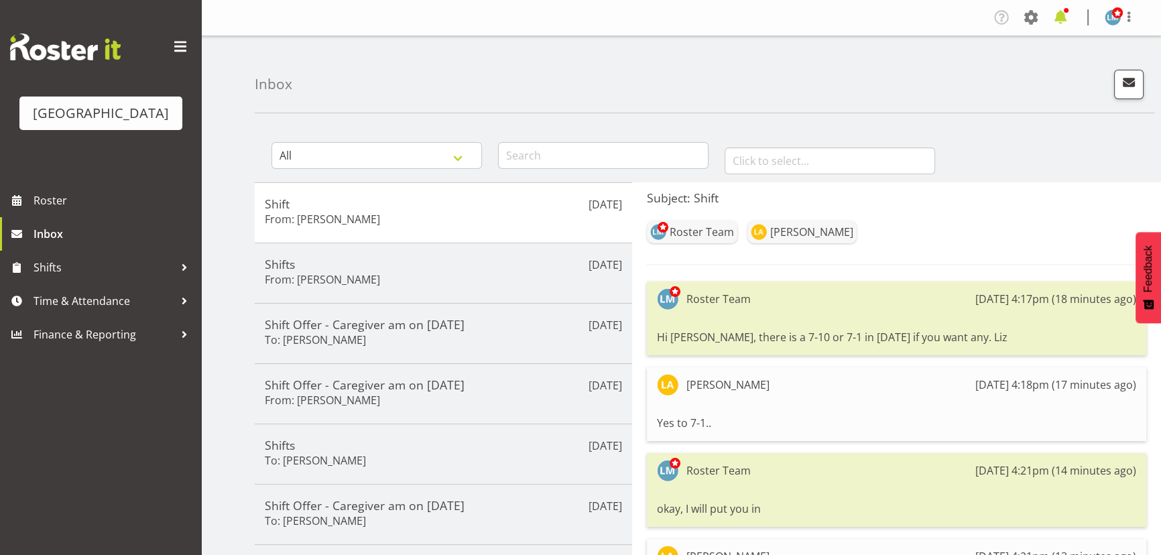
click at [1065, 18] on span at bounding box center [1060, 17] width 21 height 21
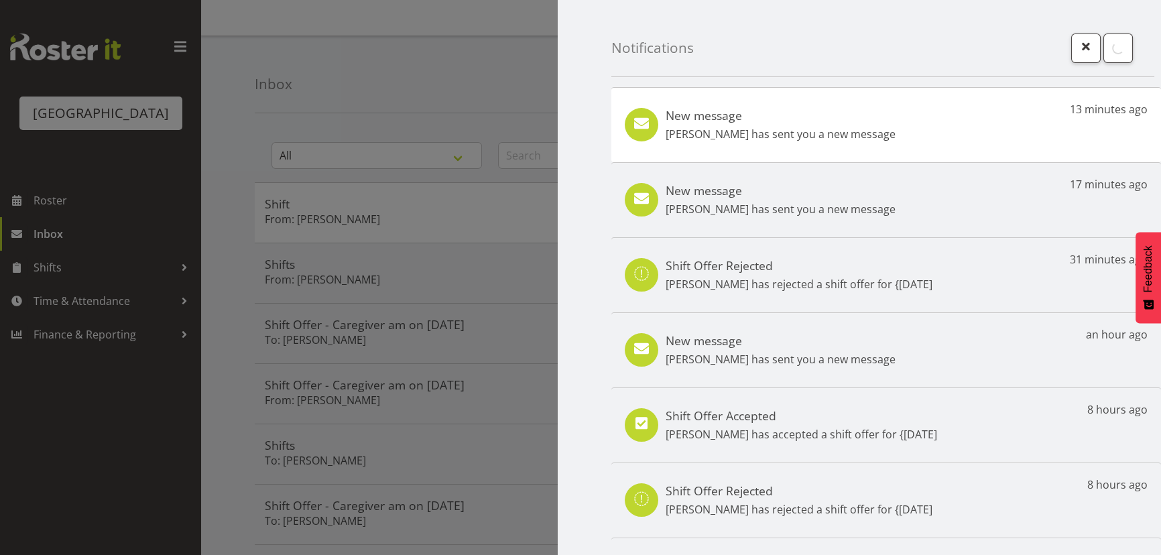
click at [825, 137] on p "[PERSON_NAME] has sent you a new message" at bounding box center [781, 134] width 230 height 16
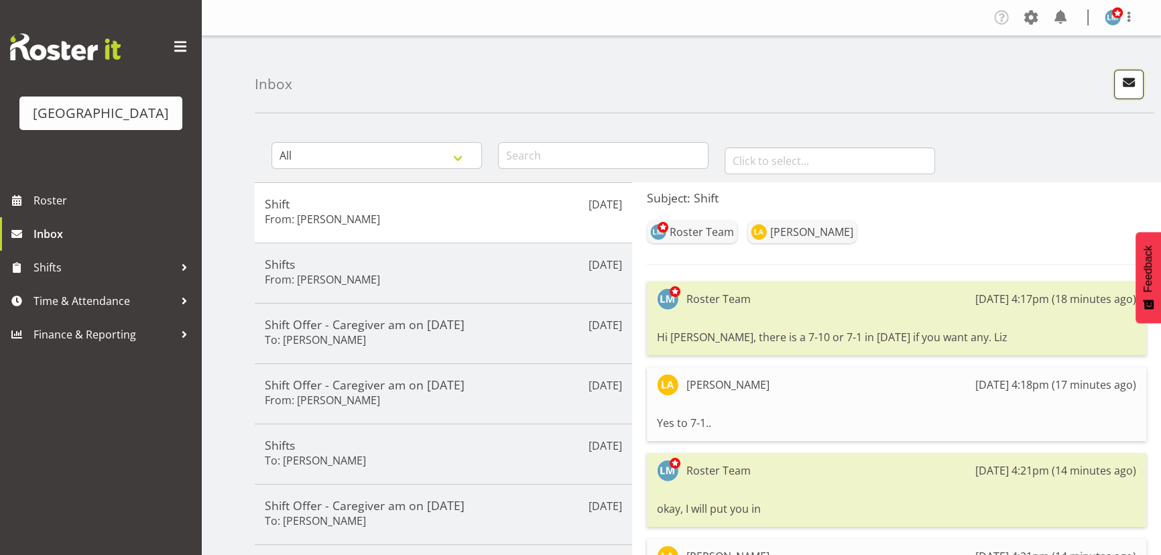
click at [1128, 82] on span "button" at bounding box center [1128, 82] width 17 height 17
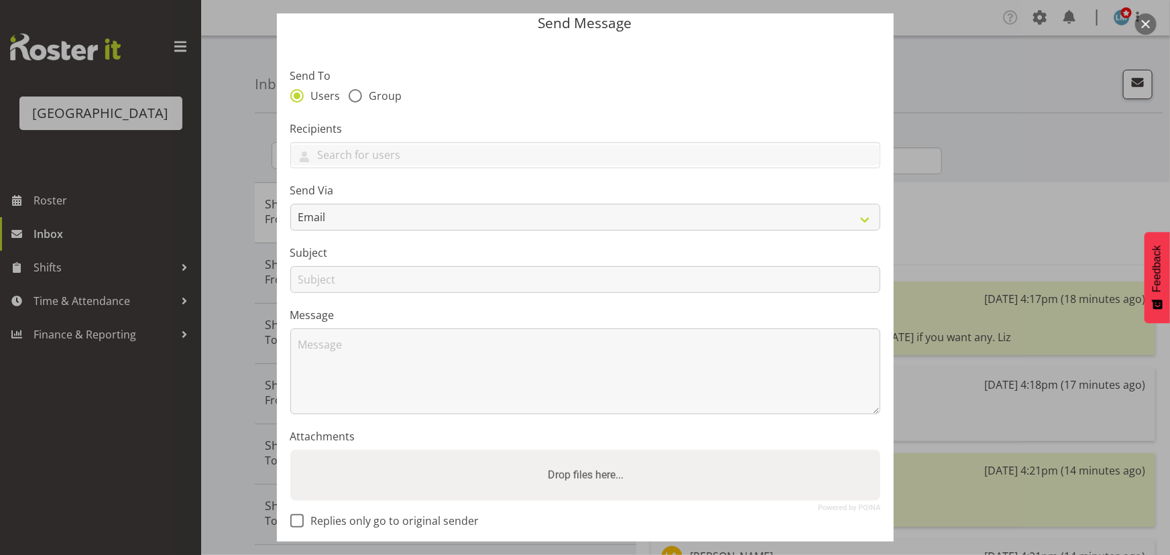
scroll to position [117, 0]
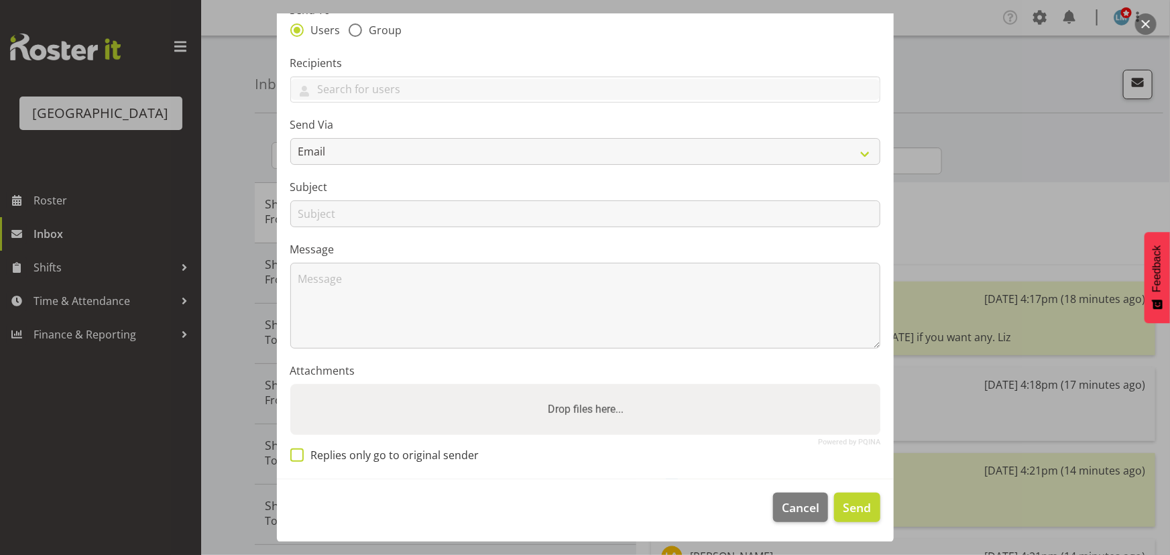
click at [297, 449] on span at bounding box center [296, 455] width 13 height 13
click at [297, 451] on input "Replies only go to original sender" at bounding box center [294, 455] width 9 height 9
checkbox input "true"
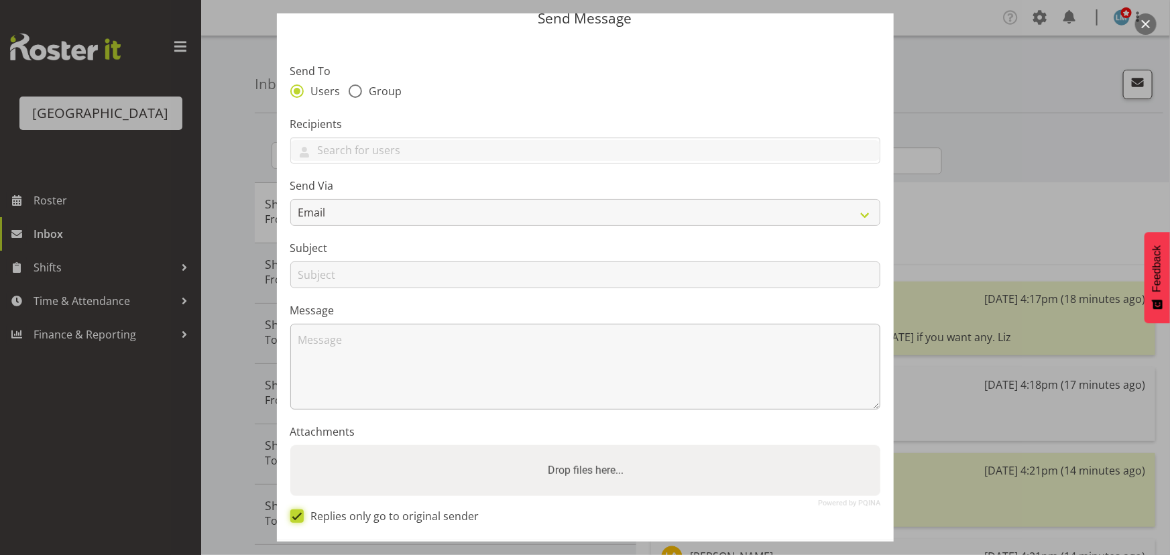
scroll to position [0, 0]
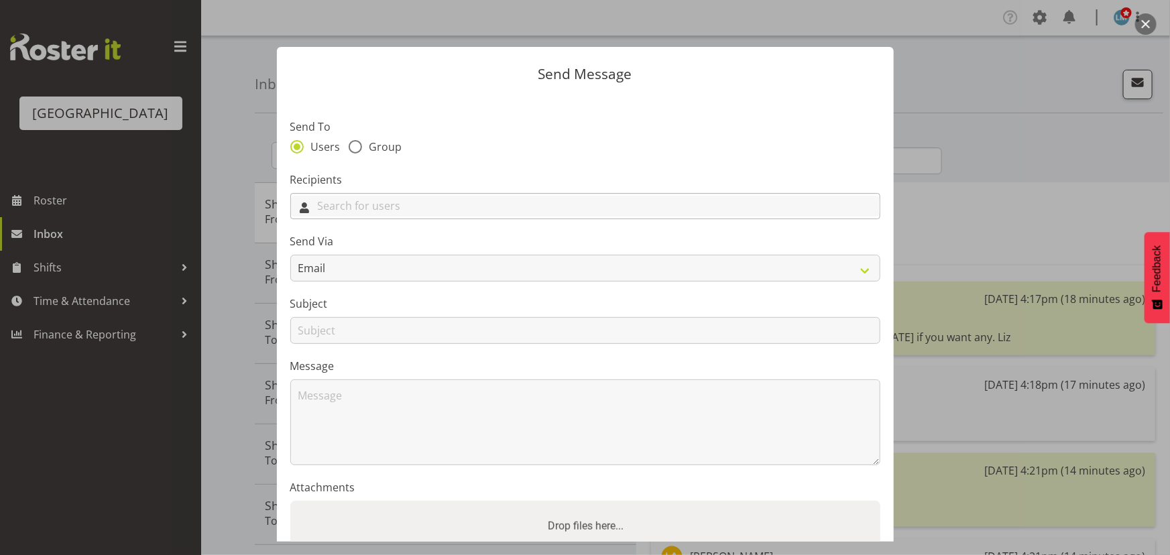
click at [379, 203] on input "text" at bounding box center [585, 206] width 589 height 21
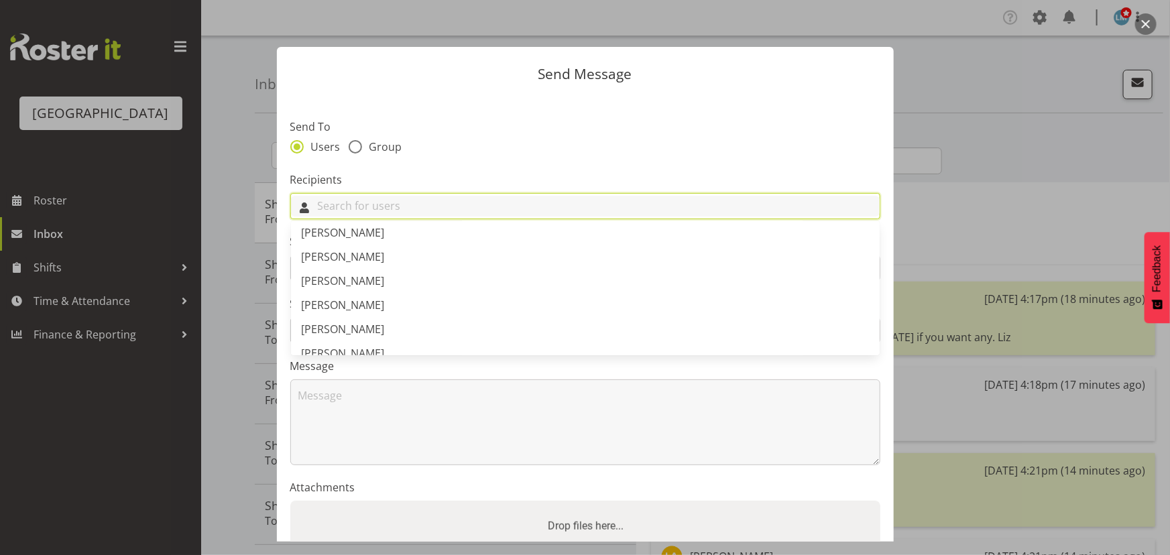
scroll to position [243, 0]
click at [358, 263] on span "[PERSON_NAME]" at bounding box center [343, 260] width 83 height 15
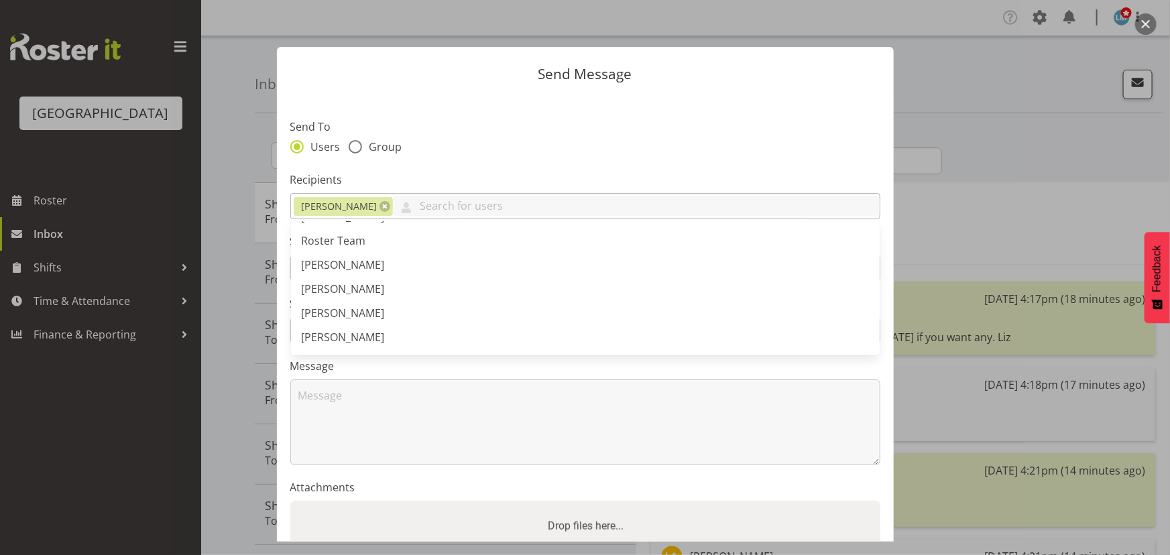
scroll to position [2194, 0]
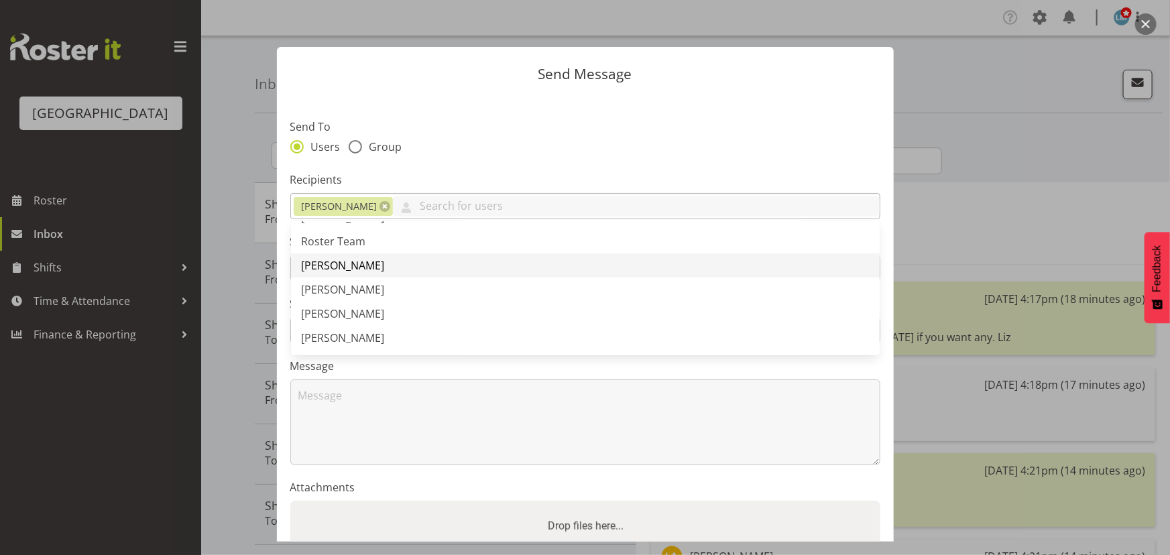
click at [361, 264] on link "Ruth Flavell" at bounding box center [585, 265] width 589 height 24
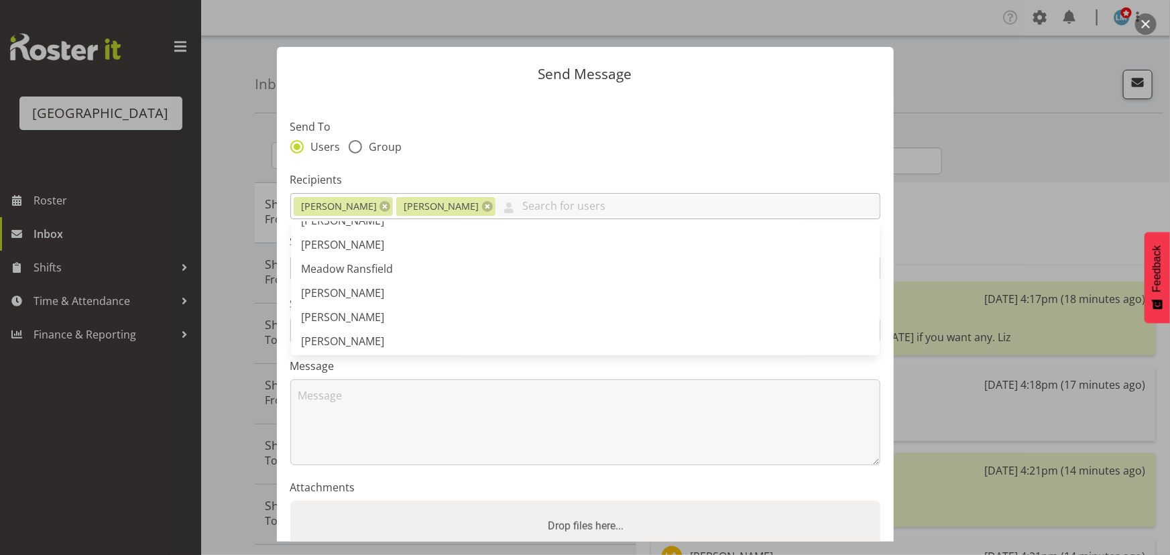
scroll to position [1950, 0]
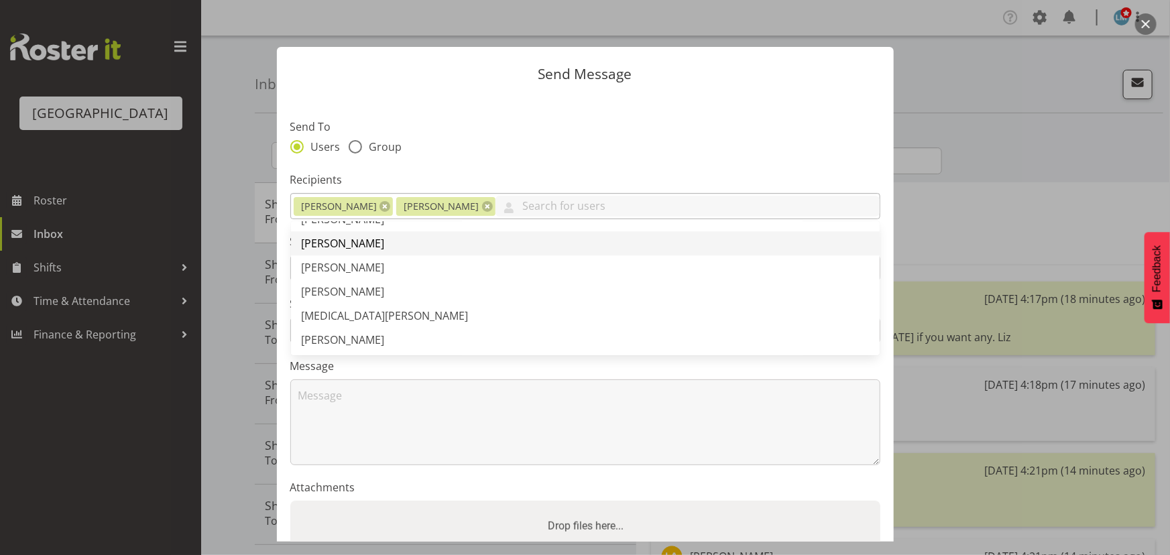
click at [361, 242] on span "Nancy D'mello" at bounding box center [343, 243] width 83 height 15
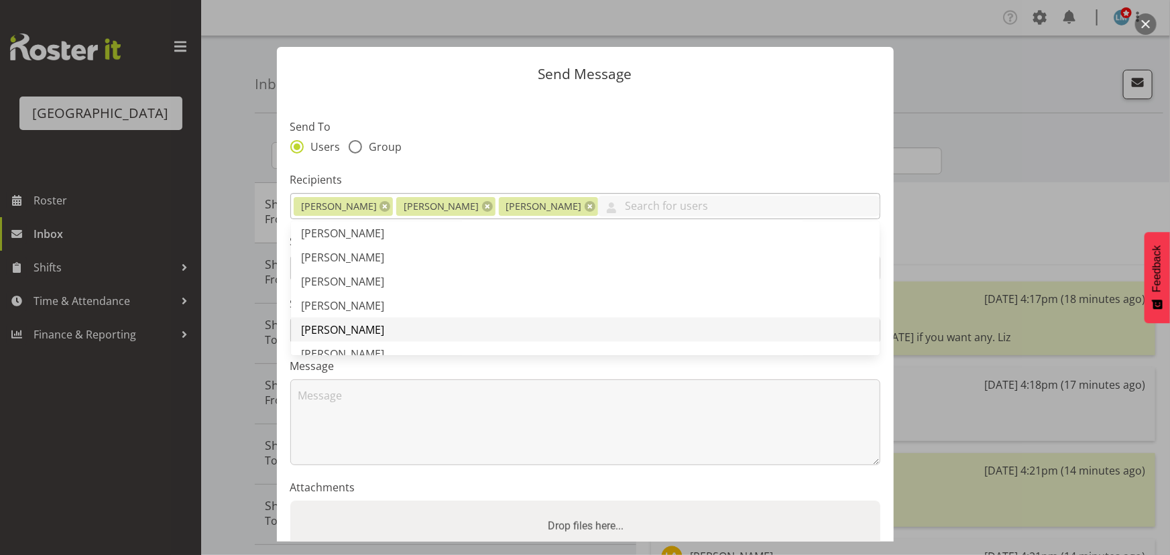
scroll to position [1097, 0]
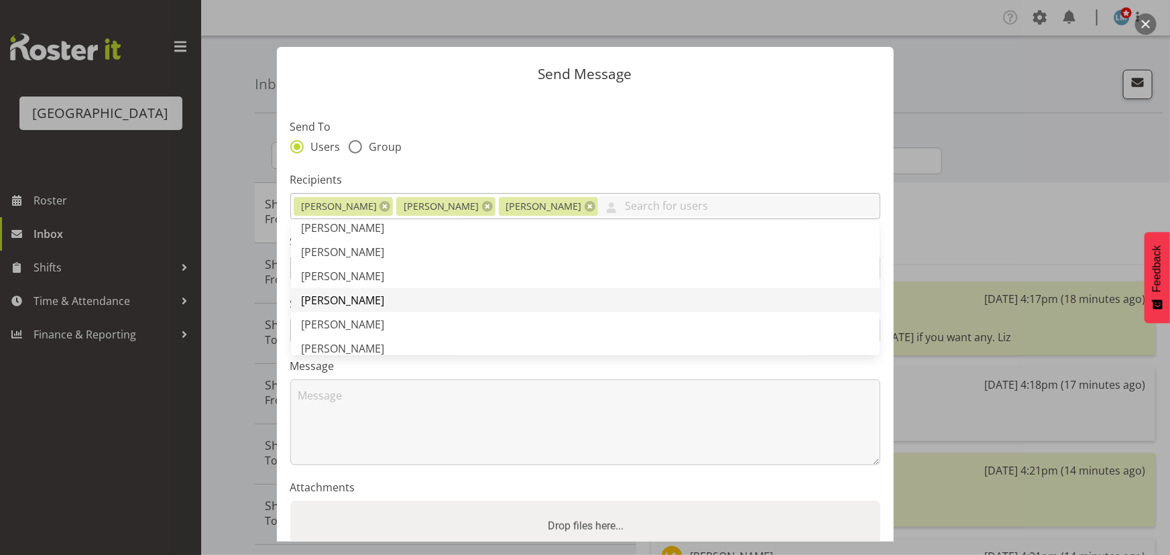
click at [381, 295] on span "[PERSON_NAME]" at bounding box center [343, 300] width 83 height 15
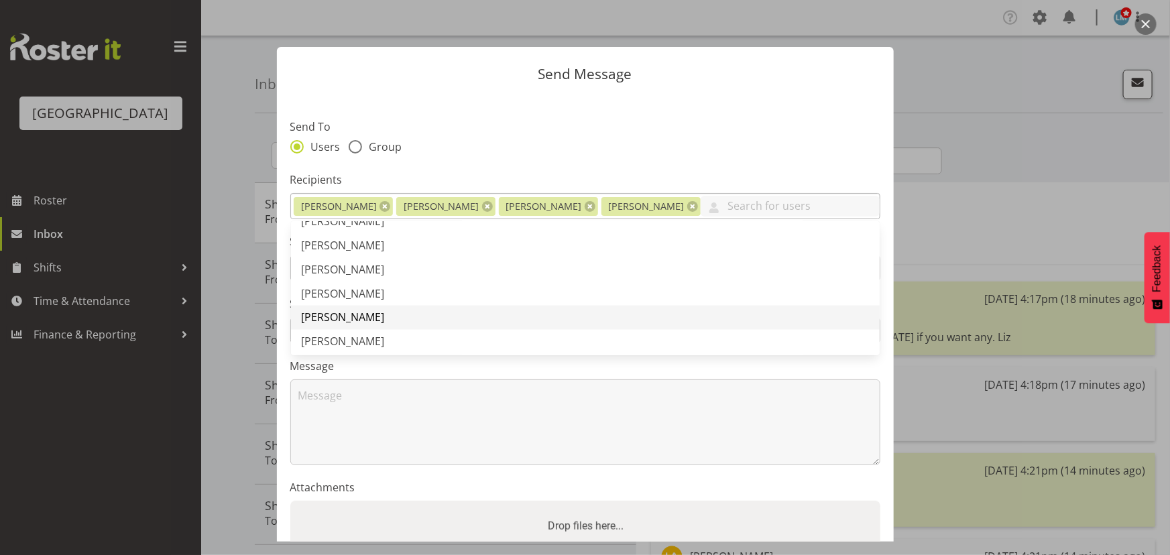
scroll to position [1219, 0]
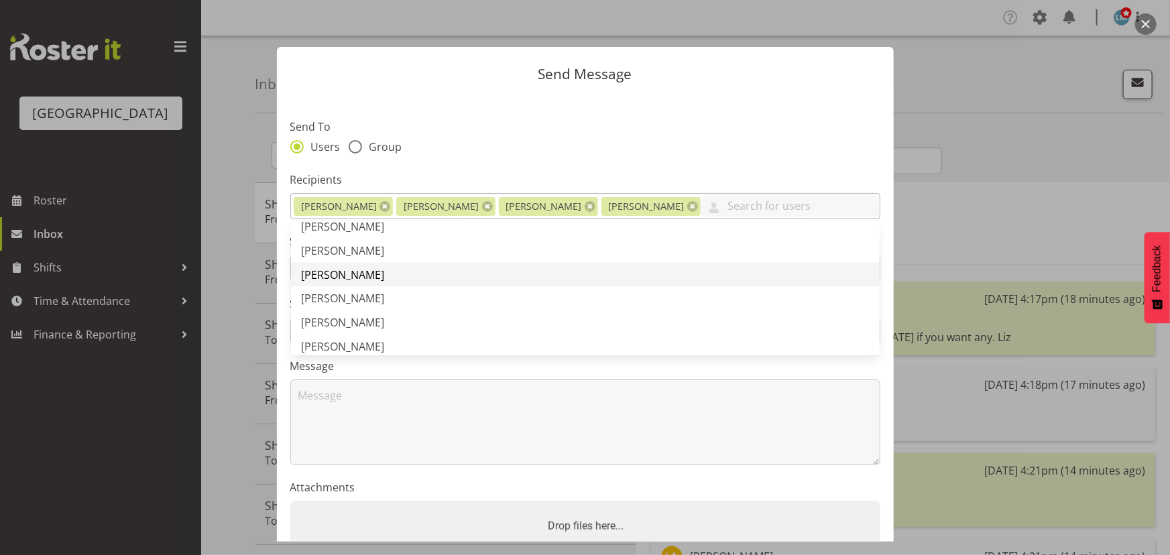
click at [373, 277] on link "[PERSON_NAME]" at bounding box center [585, 275] width 589 height 24
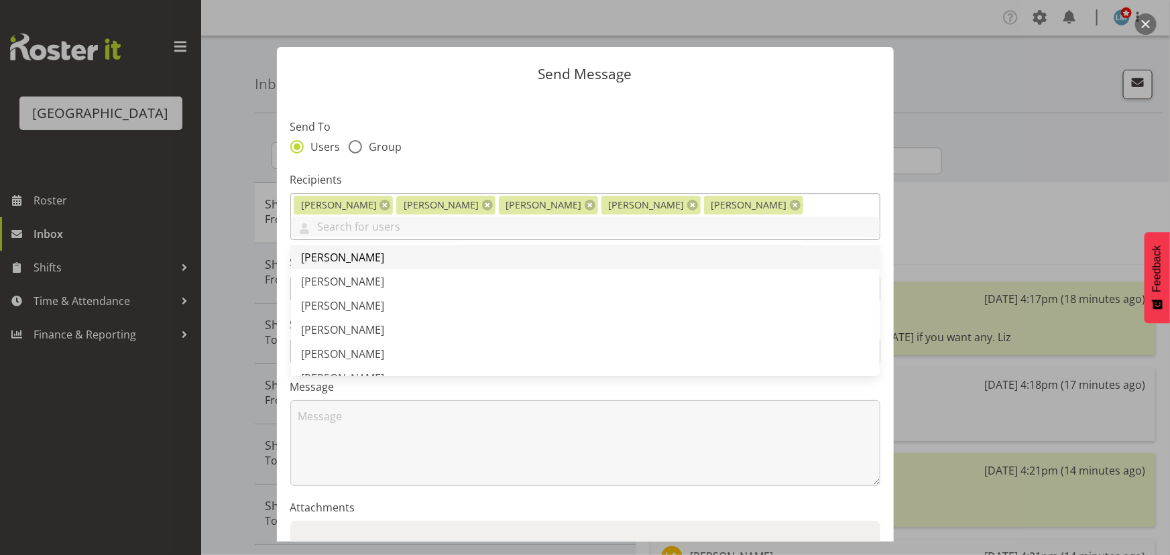
scroll to position [1036, 0]
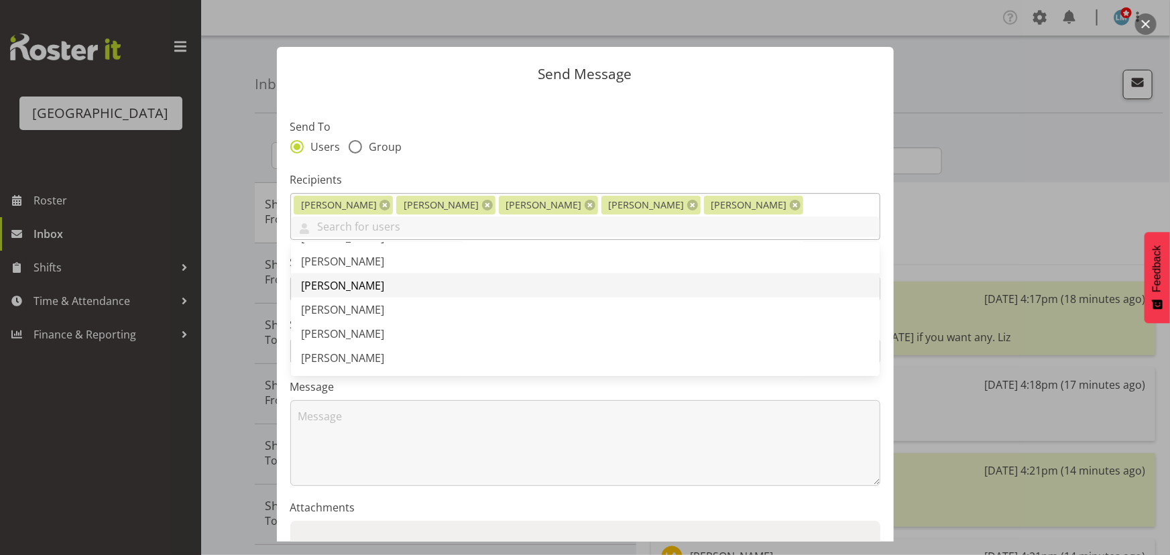
click at [373, 274] on link "[PERSON_NAME]" at bounding box center [585, 286] width 589 height 24
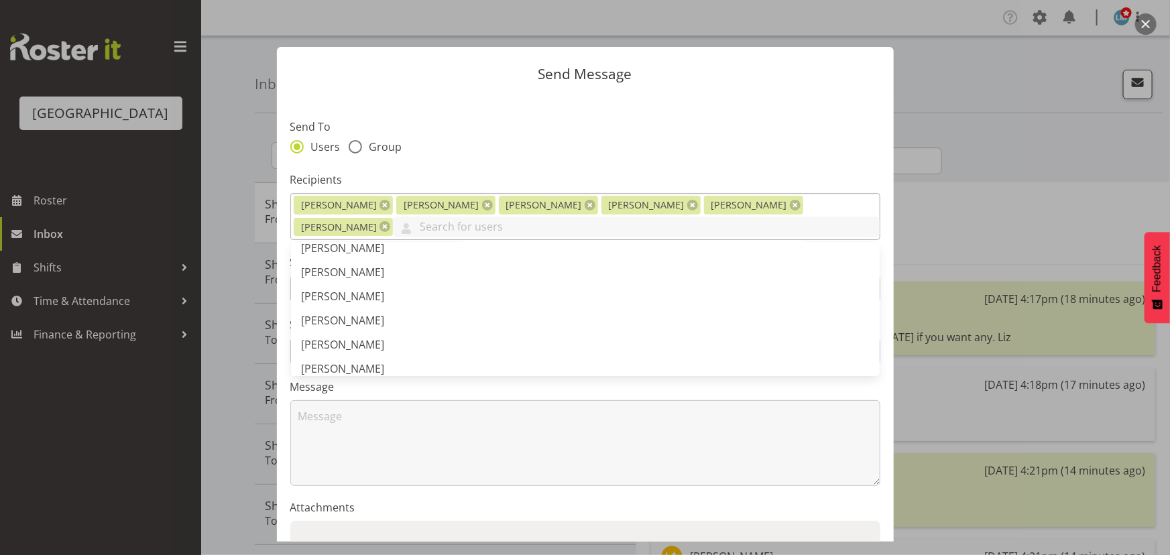
scroll to position [2316, 0]
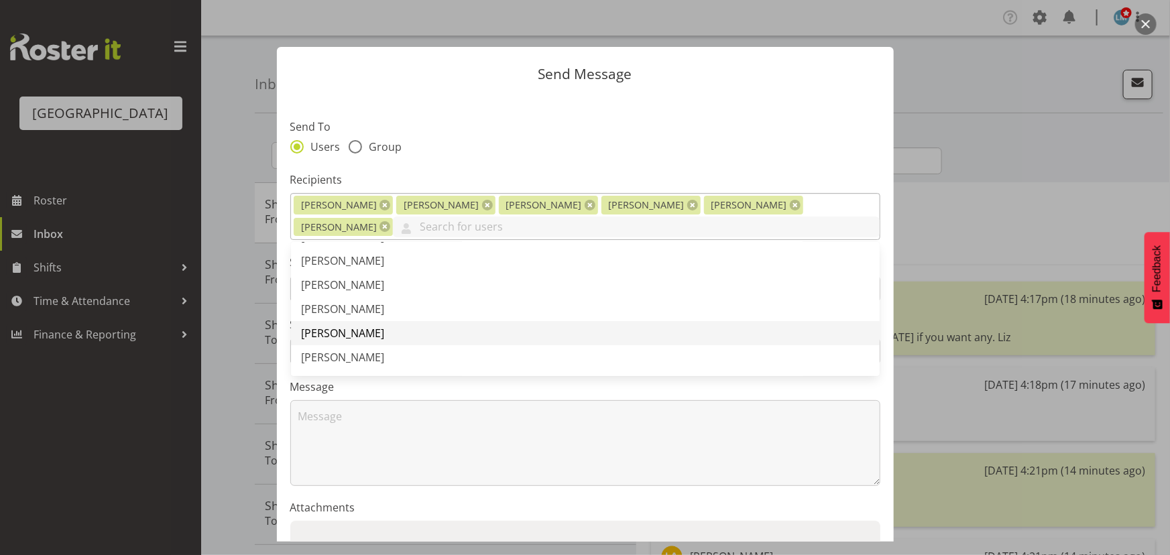
click at [370, 332] on span "[PERSON_NAME]" at bounding box center [343, 333] width 83 height 15
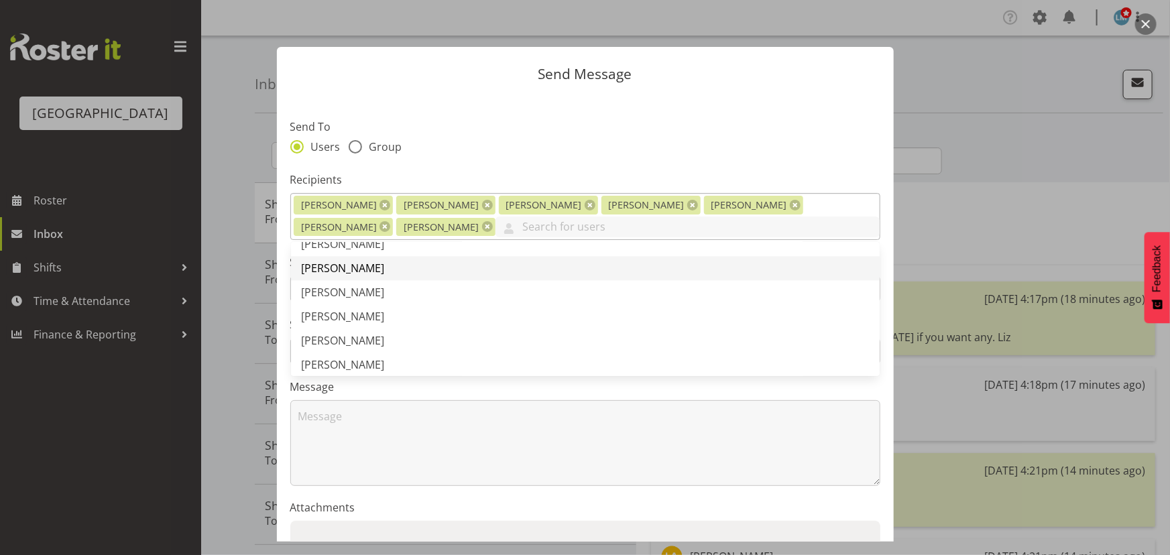
click at [375, 270] on span "[PERSON_NAME]" at bounding box center [343, 268] width 83 height 15
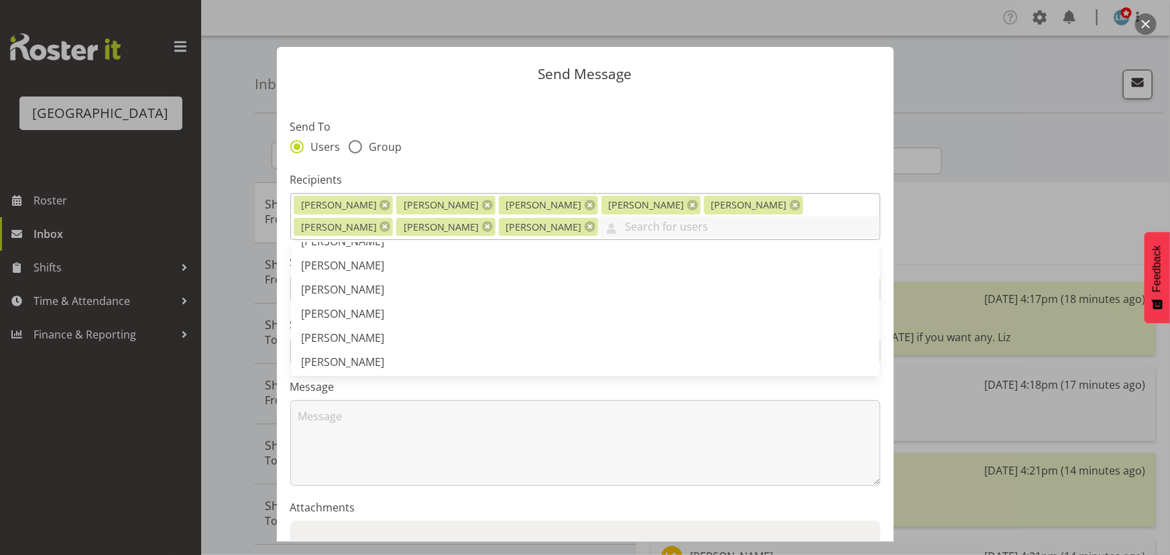
scroll to position [853, 0]
click at [372, 343] on span "[PERSON_NAME]" at bounding box center [343, 348] width 83 height 15
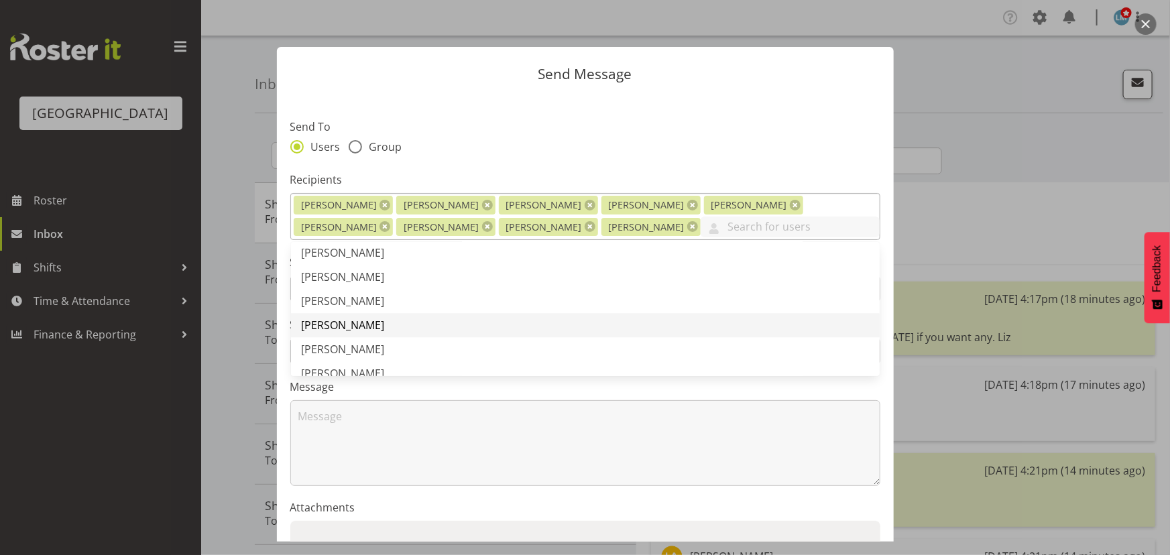
scroll to position [1645, 0]
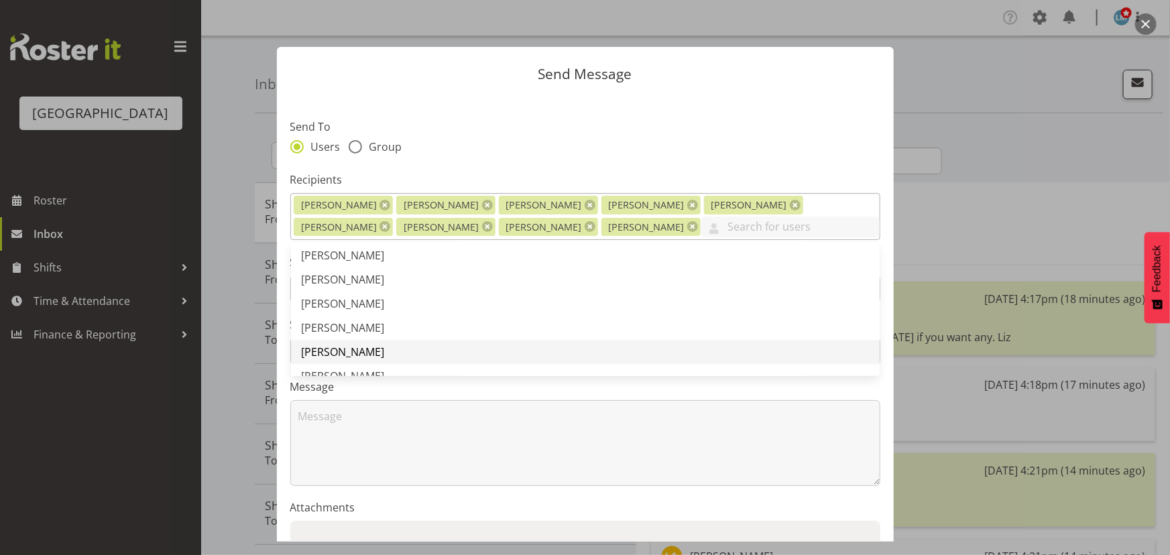
click at [335, 348] on span "[PERSON_NAME]" at bounding box center [343, 352] width 83 height 15
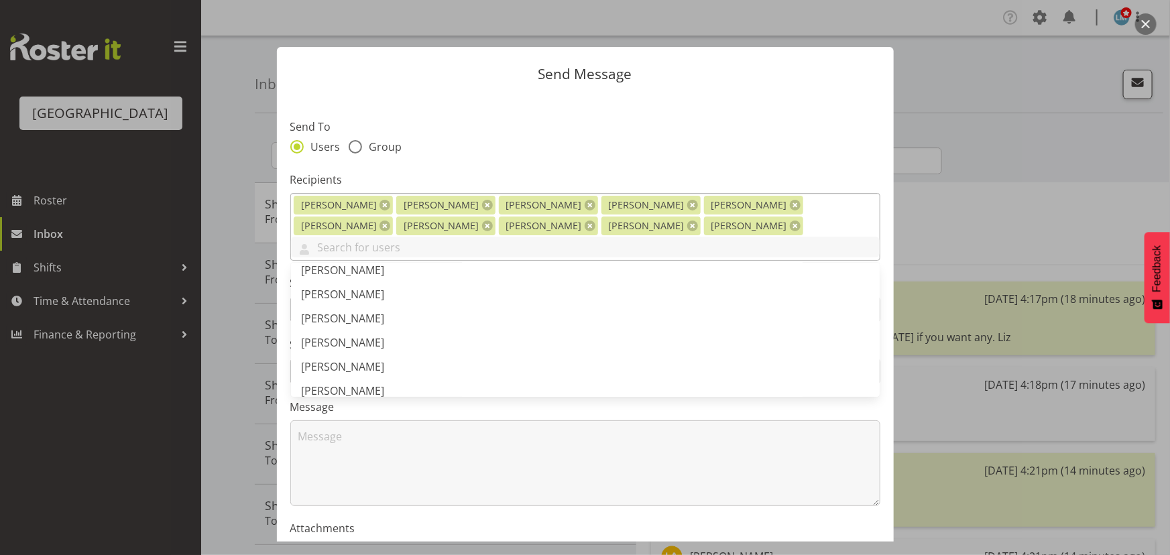
scroll to position [609, 0]
click at [375, 262] on link "[PERSON_NAME]" at bounding box center [585, 274] width 589 height 24
click at [786, 150] on div "Users Group" at bounding box center [585, 148] width 590 height 17
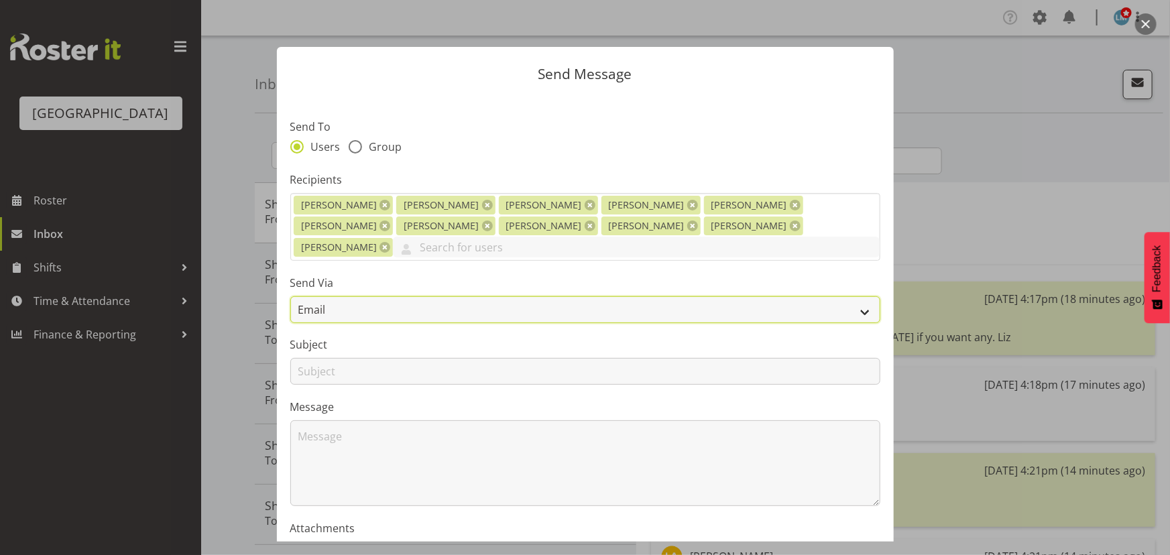
click at [369, 296] on select "Email SMS" at bounding box center [585, 309] width 590 height 27
select select "sms"
click at [290, 296] on select "Email SMS" at bounding box center [585, 309] width 590 height 27
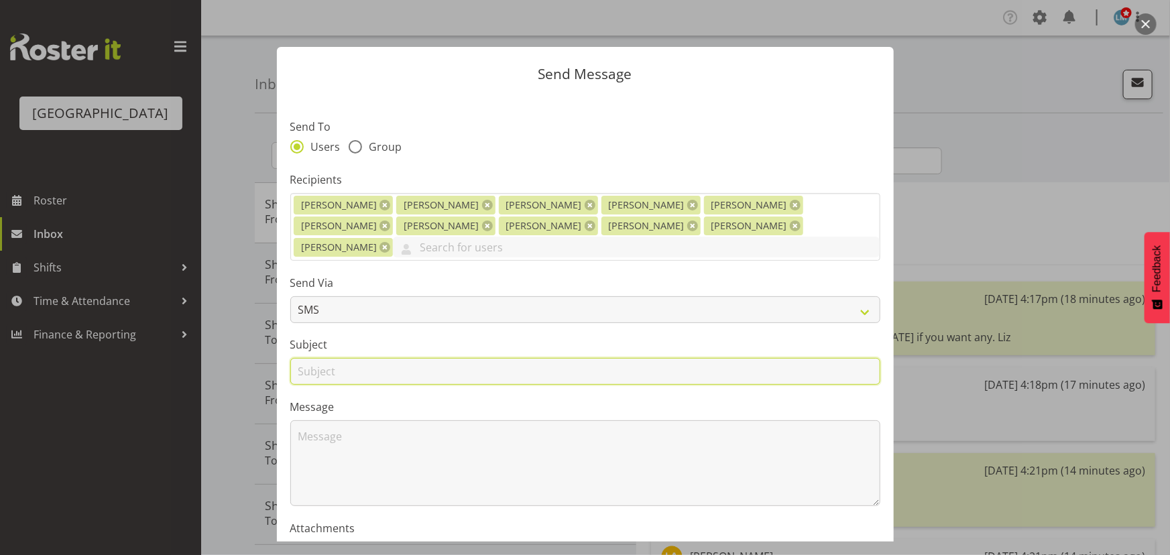
click at [322, 358] on input "text" at bounding box center [585, 371] width 590 height 27
type input "Shifts"
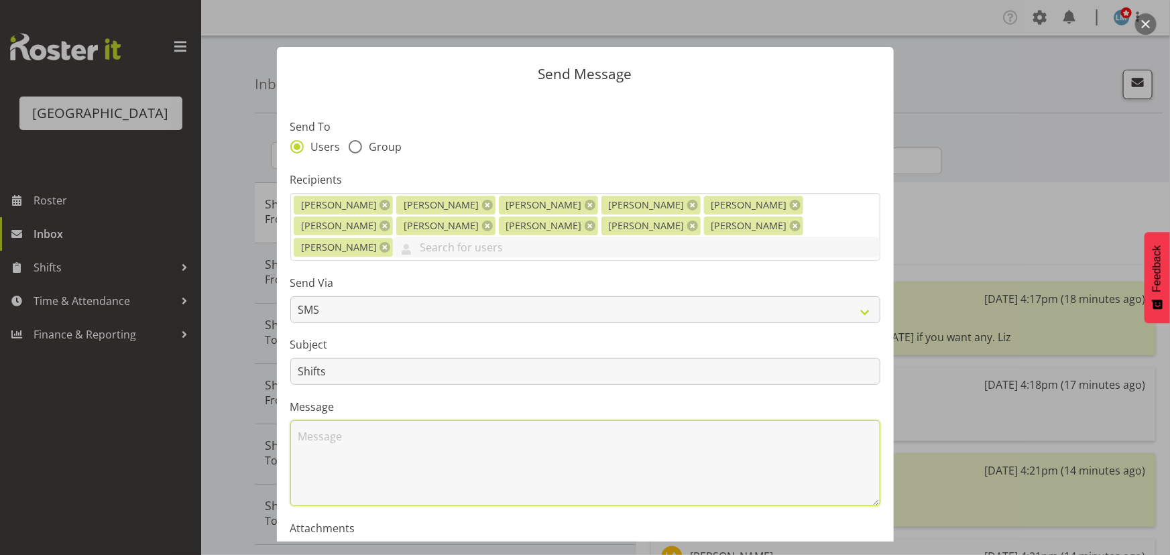
click at [331, 420] on textarea at bounding box center [585, 463] width 590 height 86
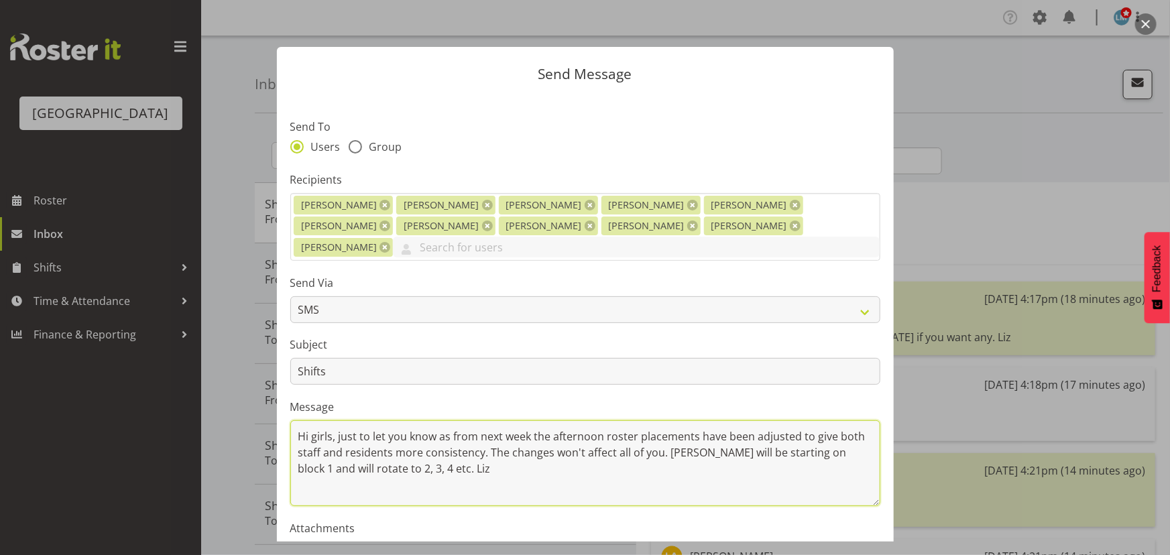
drag, startPoint x: 481, startPoint y: 435, endPoint x: 543, endPoint y: 436, distance: 61.7
click at [483, 435] on textarea "Hi girls, just to let you know as from next week the afternoon roster placement…" at bounding box center [585, 463] width 590 height 86
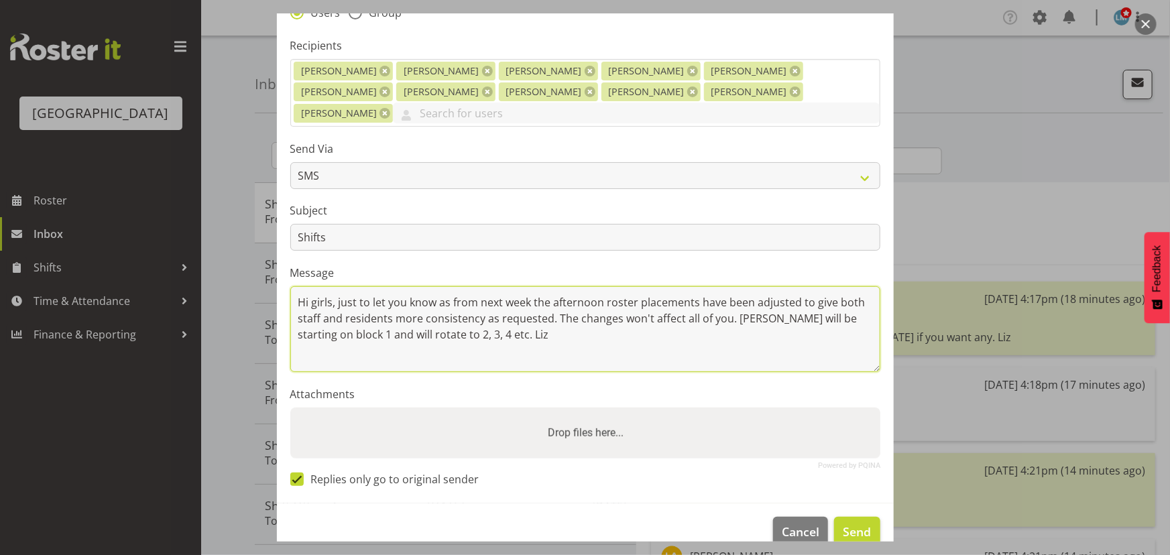
scroll to position [137, 0]
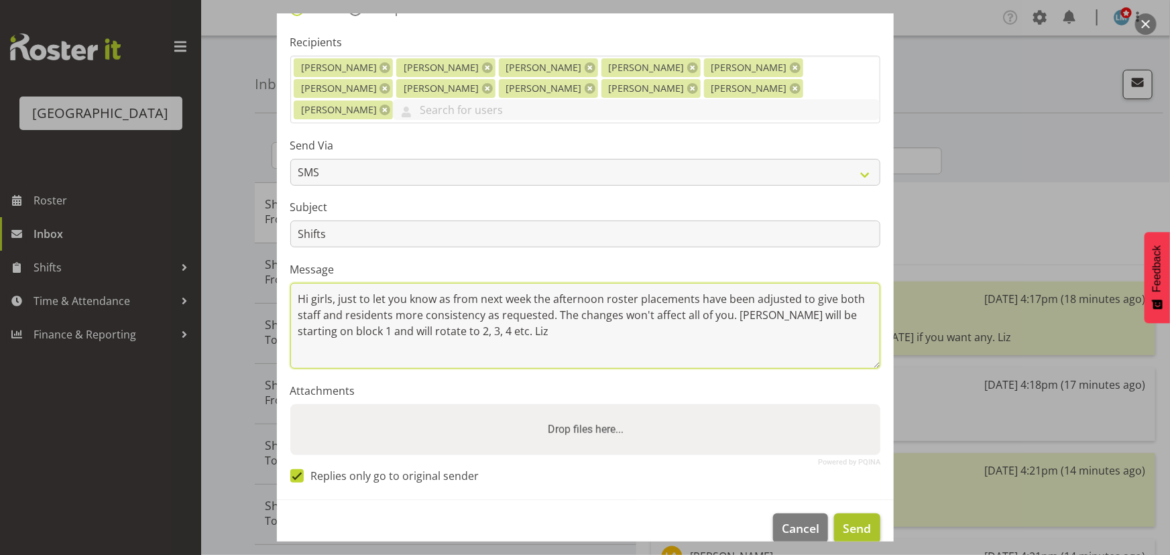
type textarea "Hi girls, just to let you know as from next week the afternoon roster placement…"
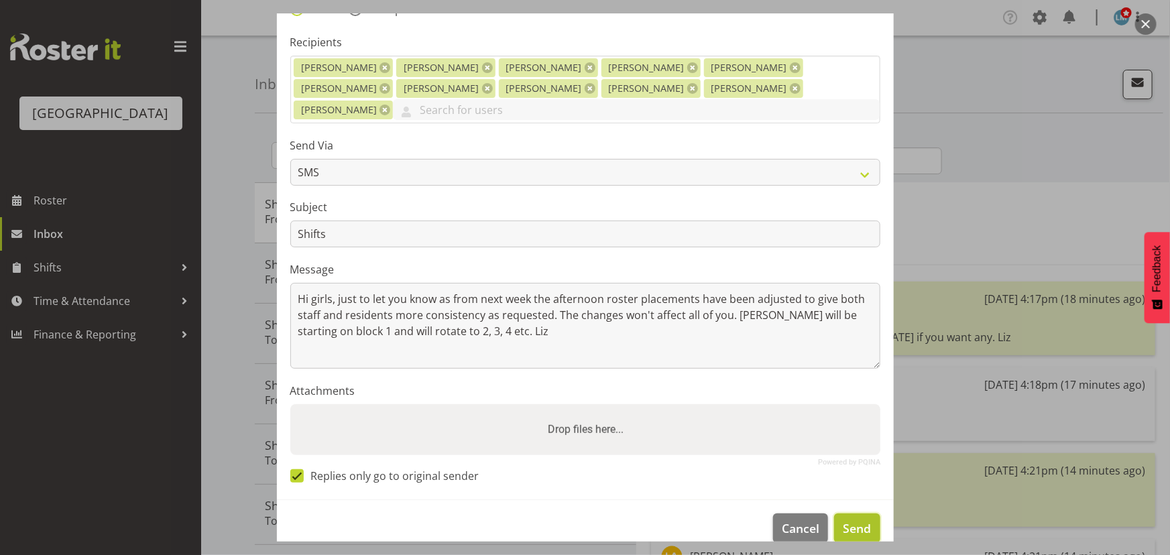
click at [847, 520] on span "Send" at bounding box center [857, 528] width 28 height 17
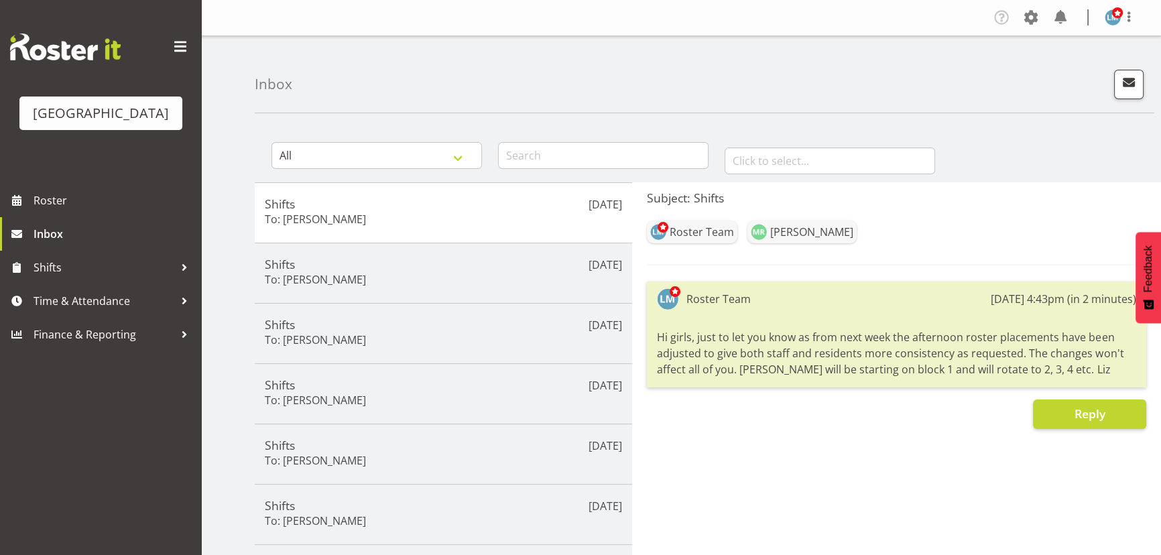
drag, startPoint x: 660, startPoint y: 334, endPoint x: 1063, endPoint y: 368, distance: 405.1
click at [1063, 368] on div "Hi girls, just to let you know as from next week the afternoon roster placement…" at bounding box center [896, 353] width 479 height 55
copy div "Hi girls, just to let you know as from next week the afternoon roster placement…"
click at [1127, 88] on span "button" at bounding box center [1128, 82] width 17 height 17
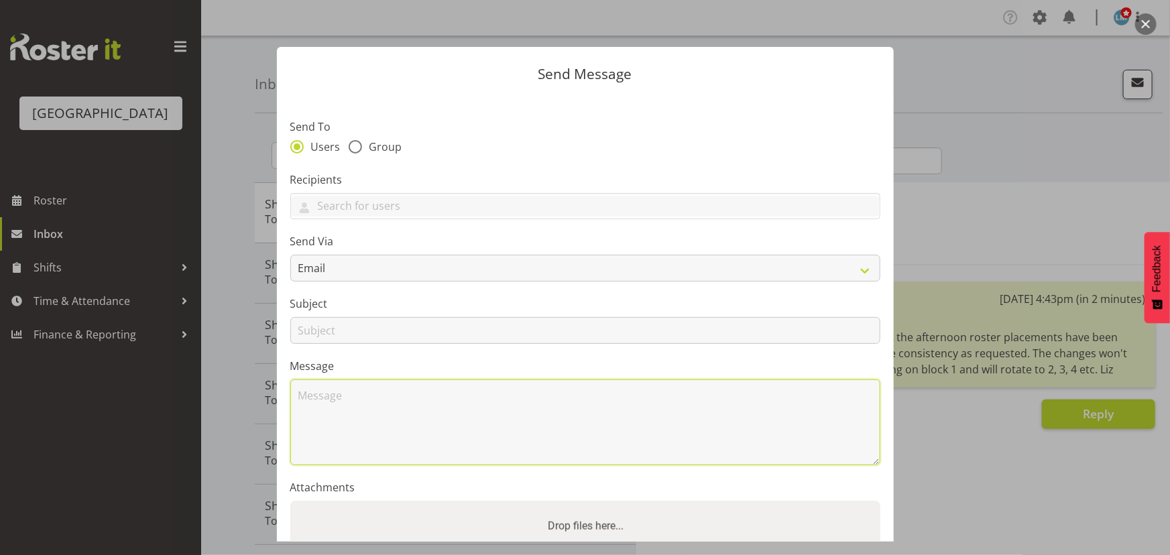
click at [390, 430] on textarea at bounding box center [585, 422] width 590 height 86
paste textarea "Hi girls, just to let you know as from next week the afternoon roster placement…"
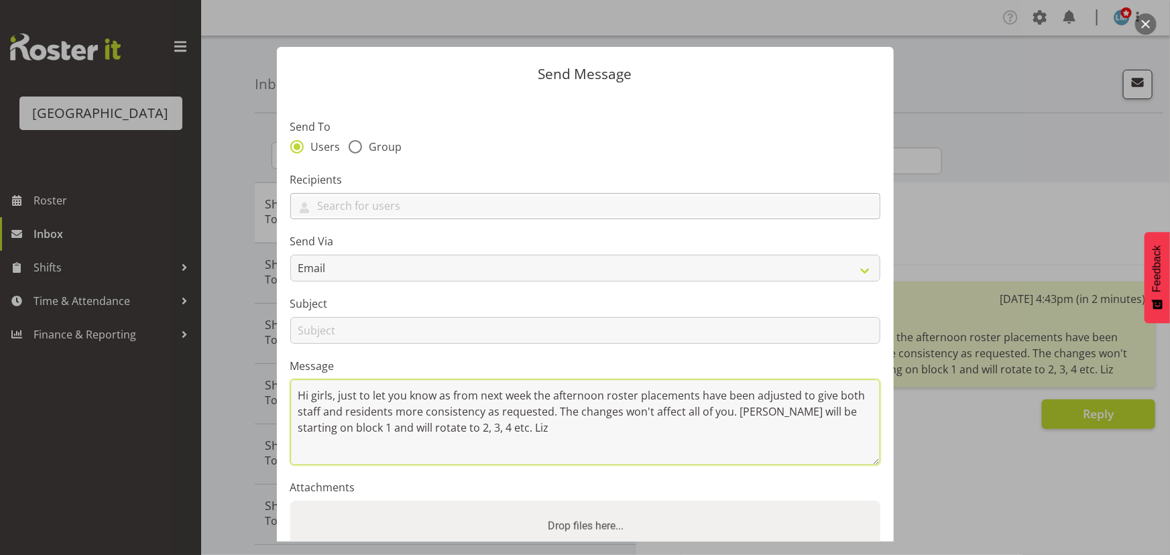
type textarea "Hi girls, just to let you know as from next week the afternoon roster placement…"
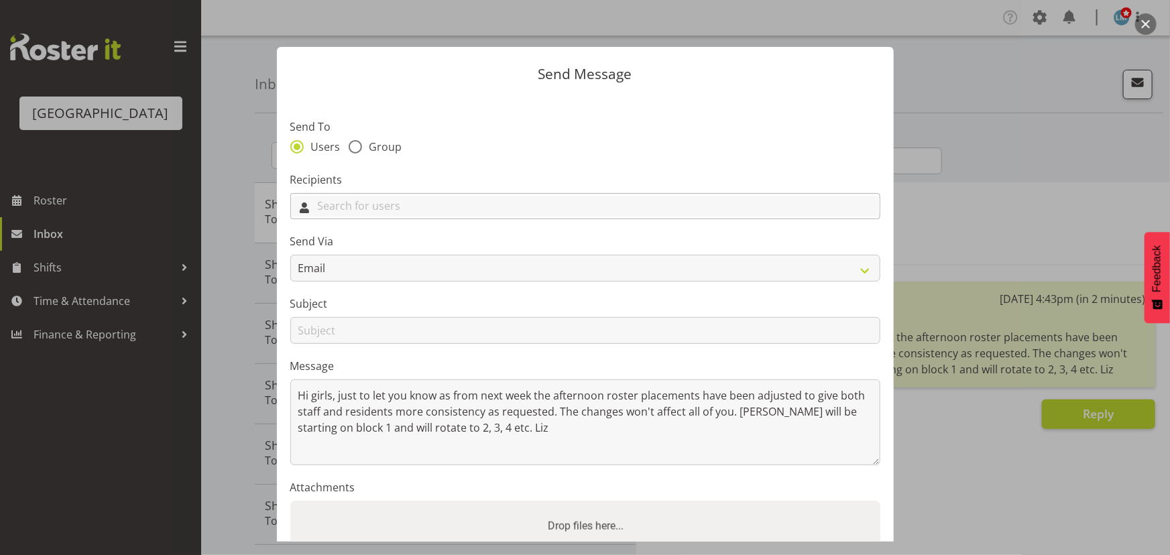
click at [343, 204] on input "text" at bounding box center [585, 206] width 589 height 21
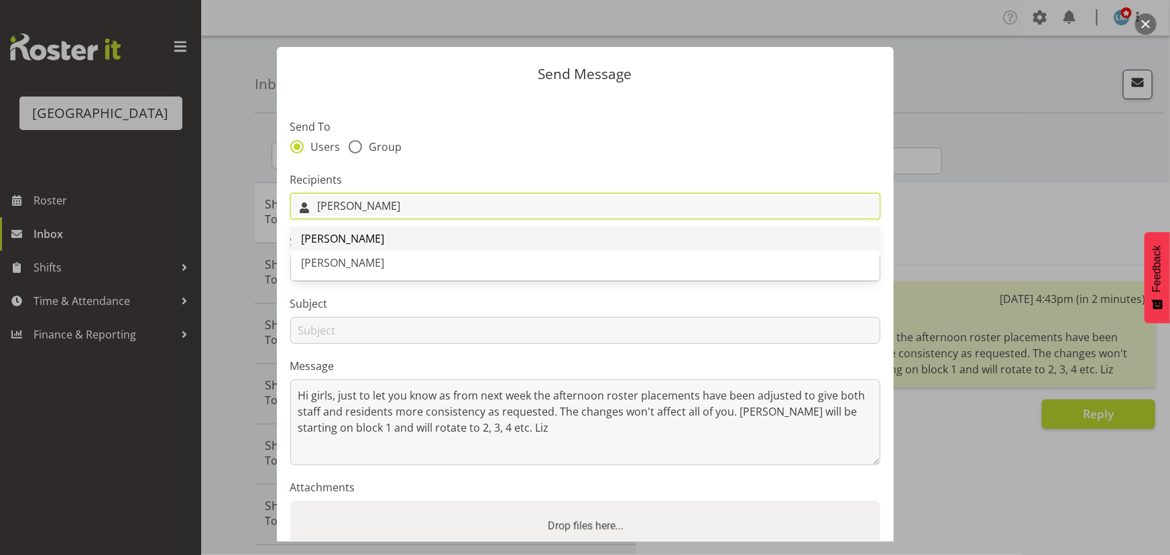
type input "liz"
click at [362, 235] on link "[PERSON_NAME]" at bounding box center [585, 239] width 589 height 24
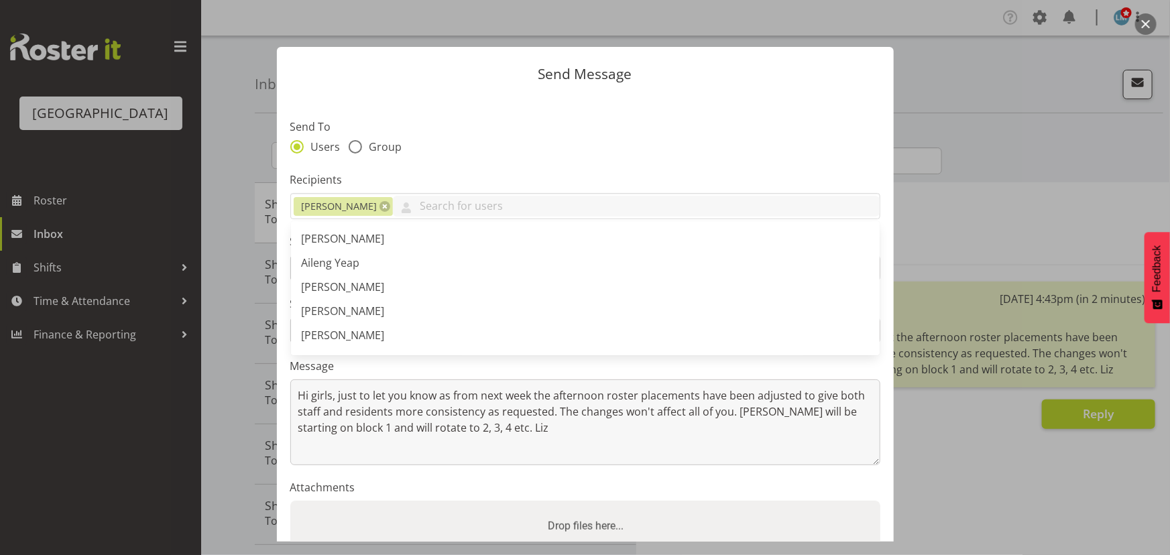
click at [426, 172] on label "Recipients" at bounding box center [585, 180] width 590 height 16
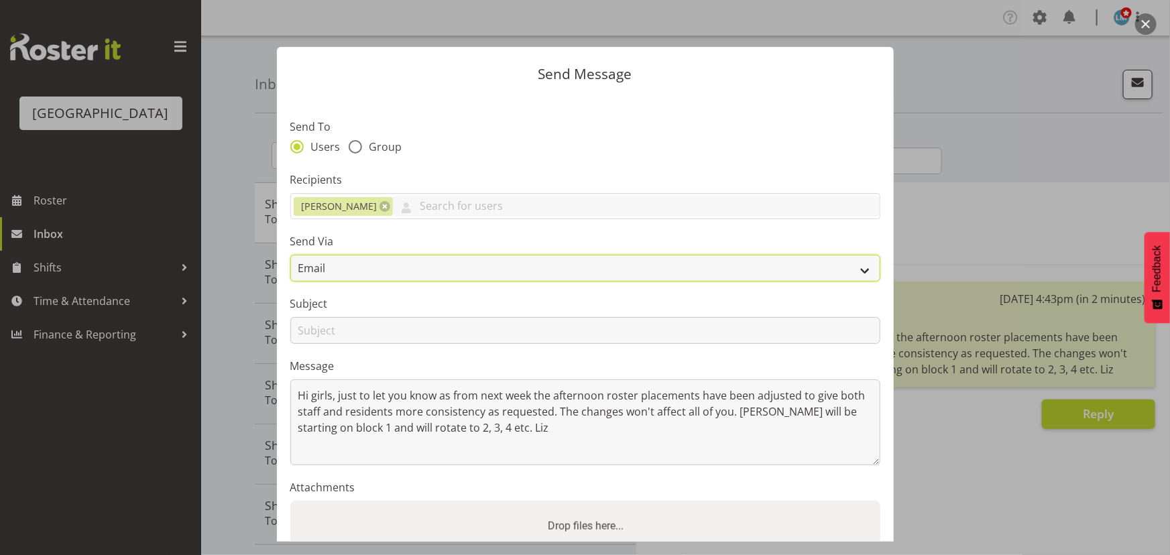
click at [373, 270] on select "Email SMS" at bounding box center [585, 268] width 590 height 27
click at [290, 255] on select "Email SMS" at bounding box center [585, 268] width 590 height 27
drag, startPoint x: 363, startPoint y: 264, endPoint x: 361, endPoint y: 276, distance: 11.6
click at [363, 267] on select "Email SMS" at bounding box center [585, 268] width 590 height 27
select select "sms"
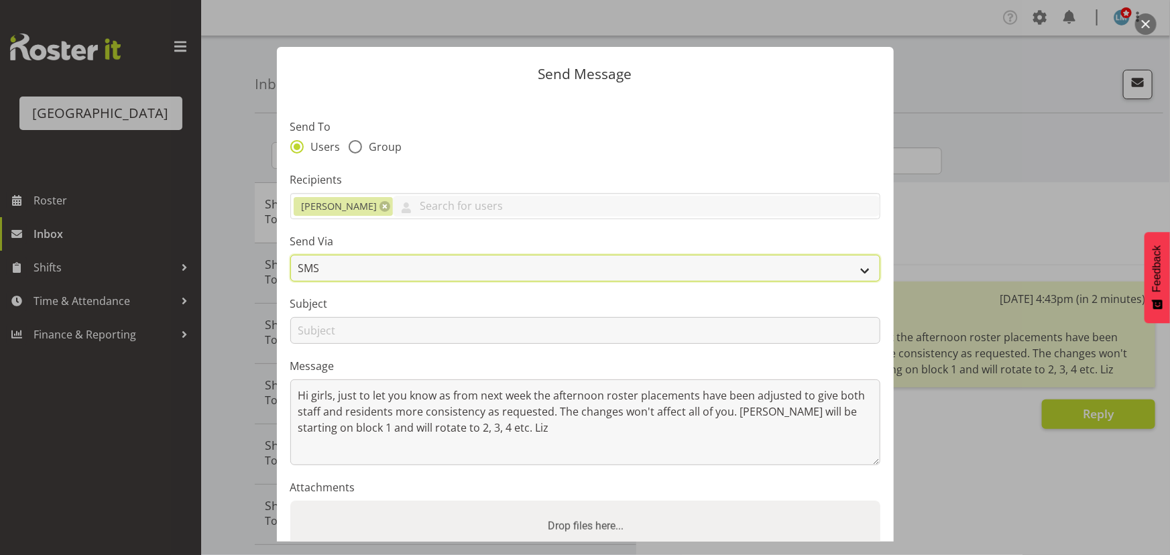
click at [290, 255] on select "Email SMS" at bounding box center [585, 268] width 590 height 27
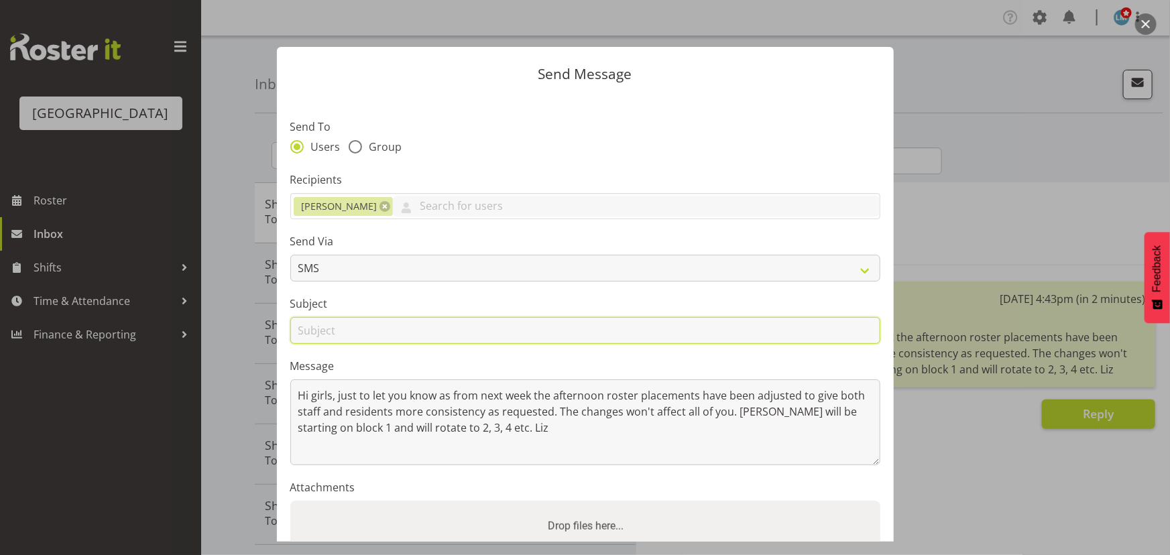
click at [355, 328] on input "text" at bounding box center [585, 330] width 590 height 27
type input "Shifts"
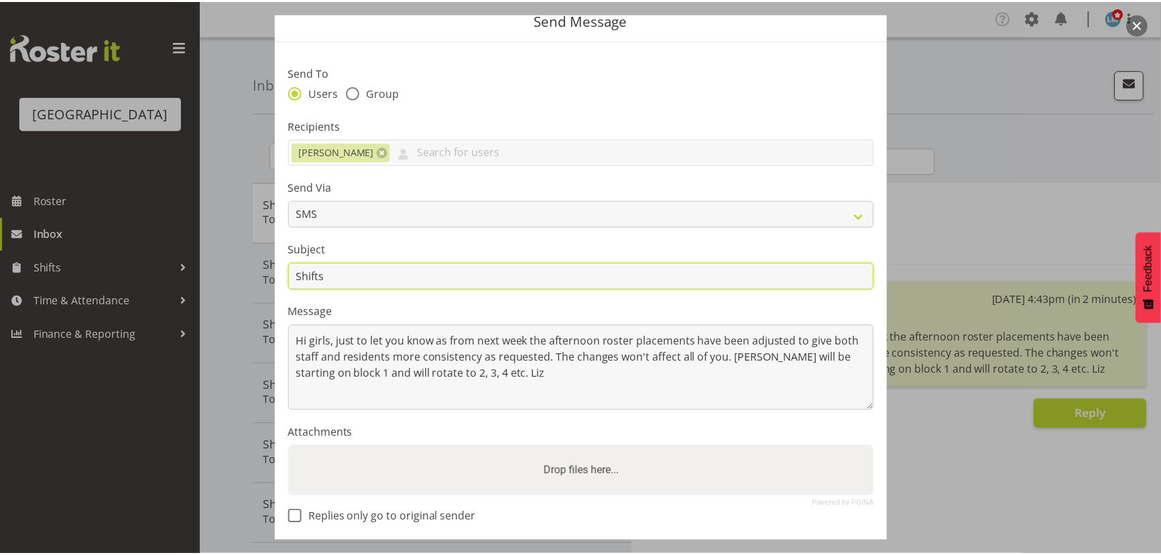
scroll to position [117, 0]
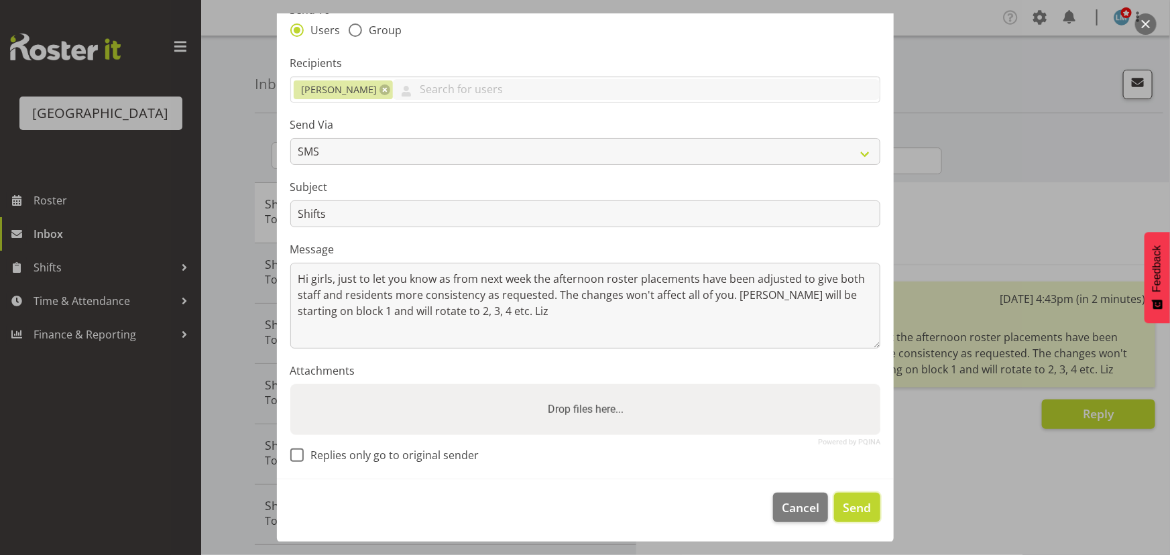
click at [846, 506] on span "Send" at bounding box center [857, 507] width 28 height 17
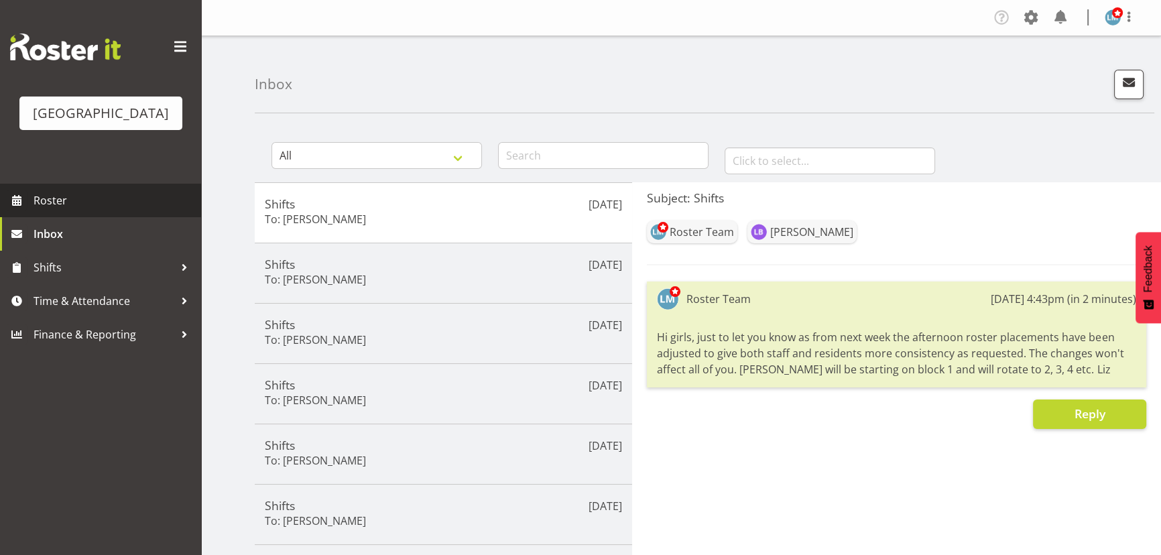
click at [52, 211] on span "Roster" at bounding box center [114, 200] width 161 height 20
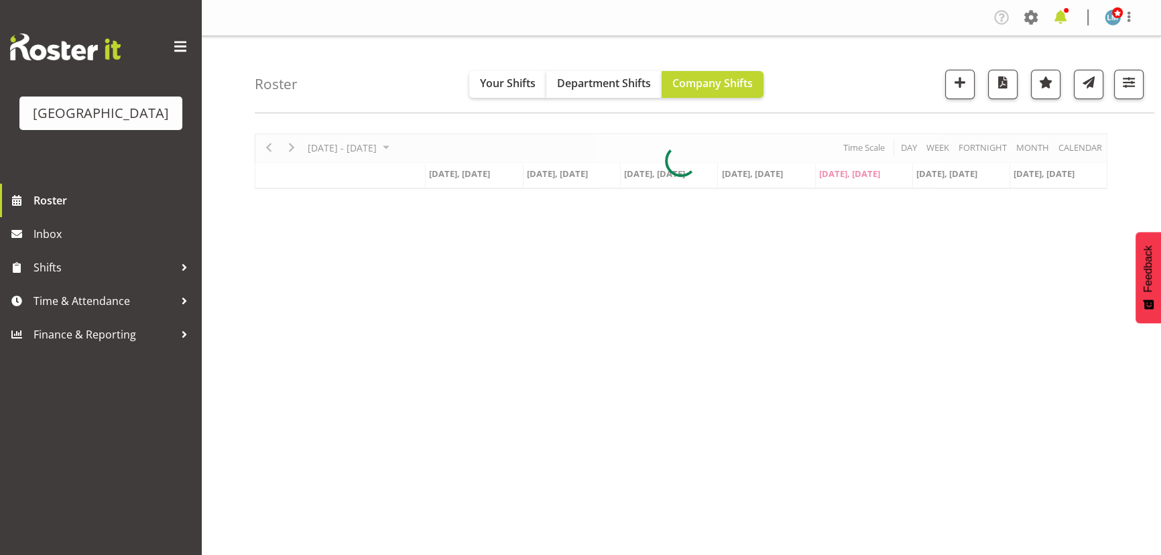
click at [1063, 15] on span at bounding box center [1060, 17] width 21 height 21
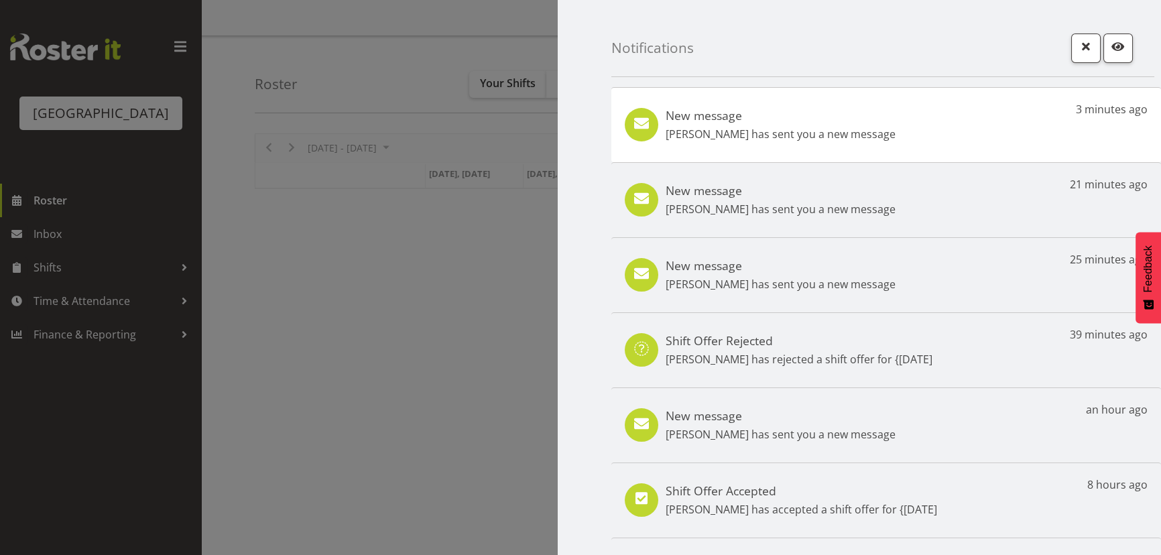
click at [790, 133] on p "[PERSON_NAME] has sent you a new message" at bounding box center [781, 134] width 230 height 16
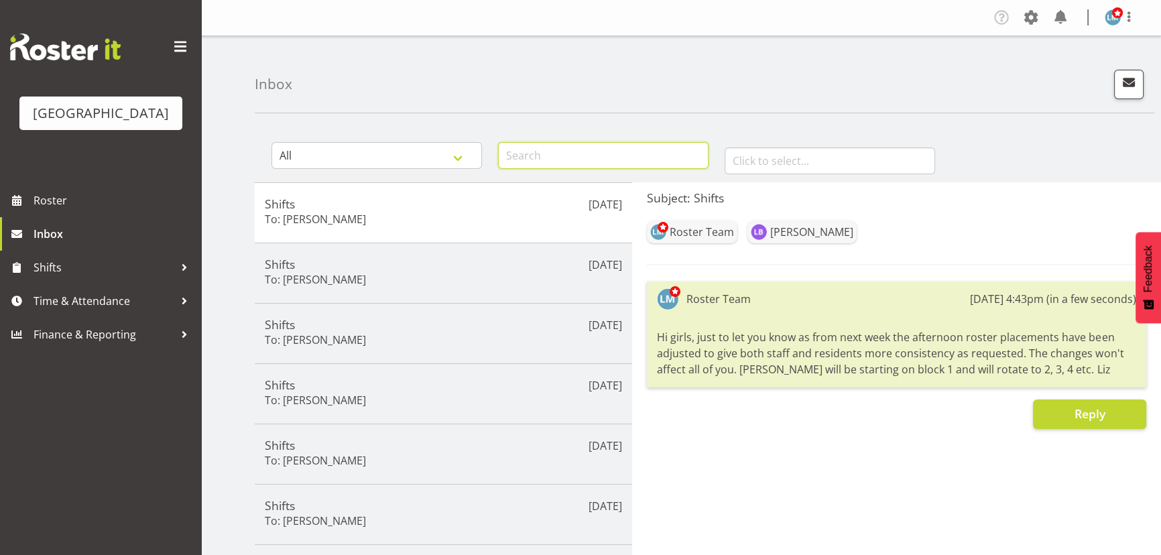
click at [596, 156] on input "text" at bounding box center [603, 155] width 211 height 27
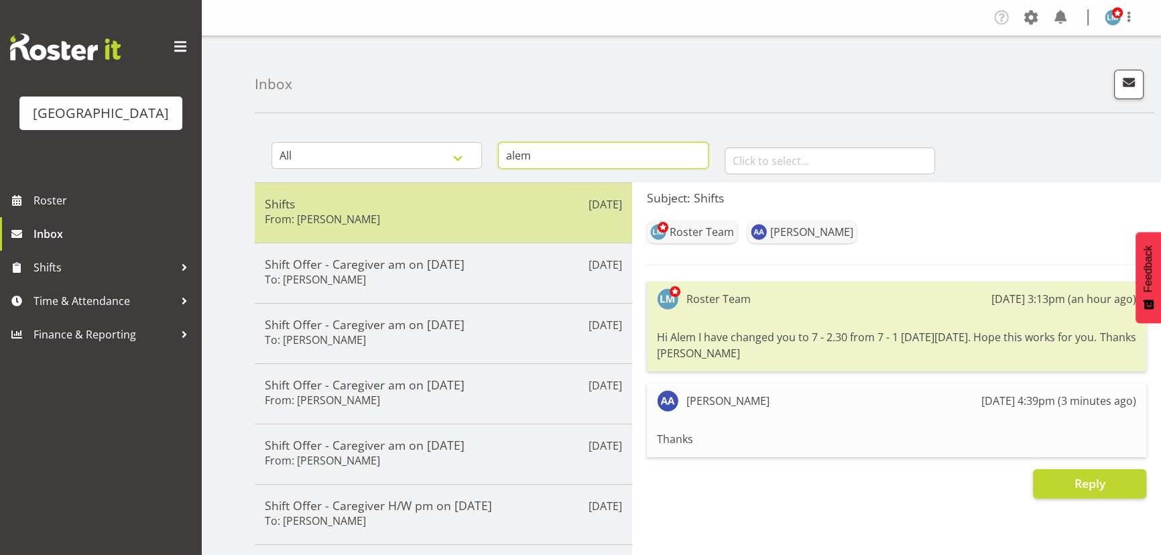
type input "alem"
click at [446, 219] on div "Shifts From: [PERSON_NAME]" at bounding box center [443, 212] width 357 height 33
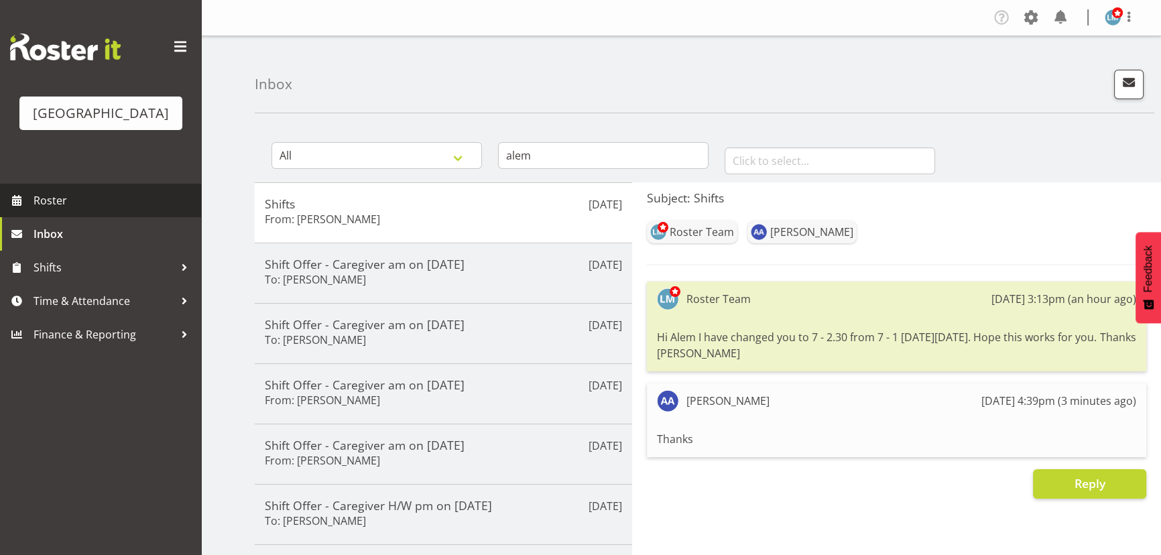
click at [59, 211] on span "Roster" at bounding box center [114, 200] width 161 height 20
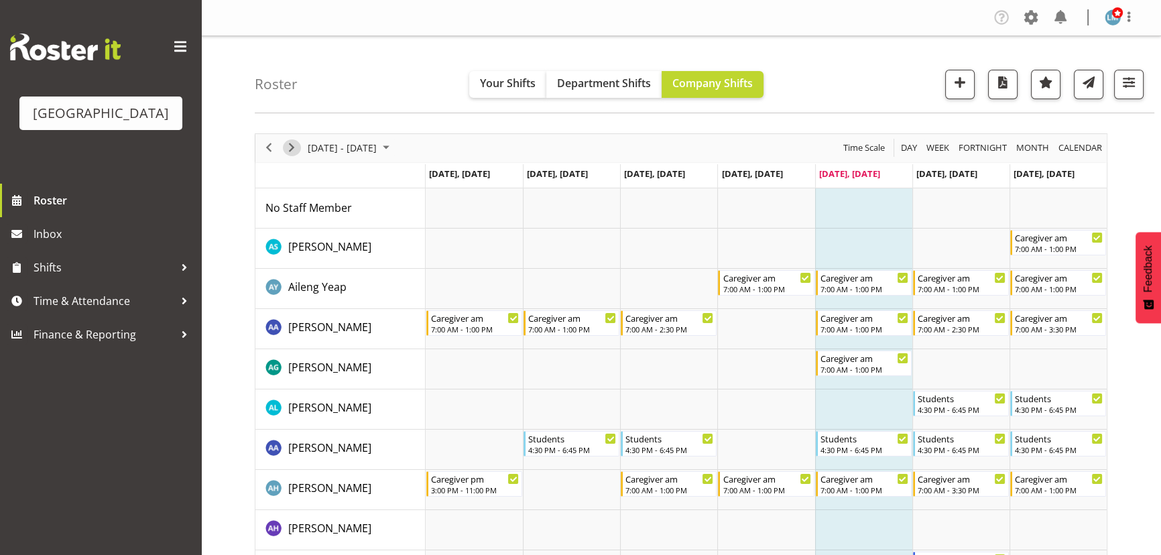
click at [291, 150] on span "Next" at bounding box center [292, 147] width 16 height 17
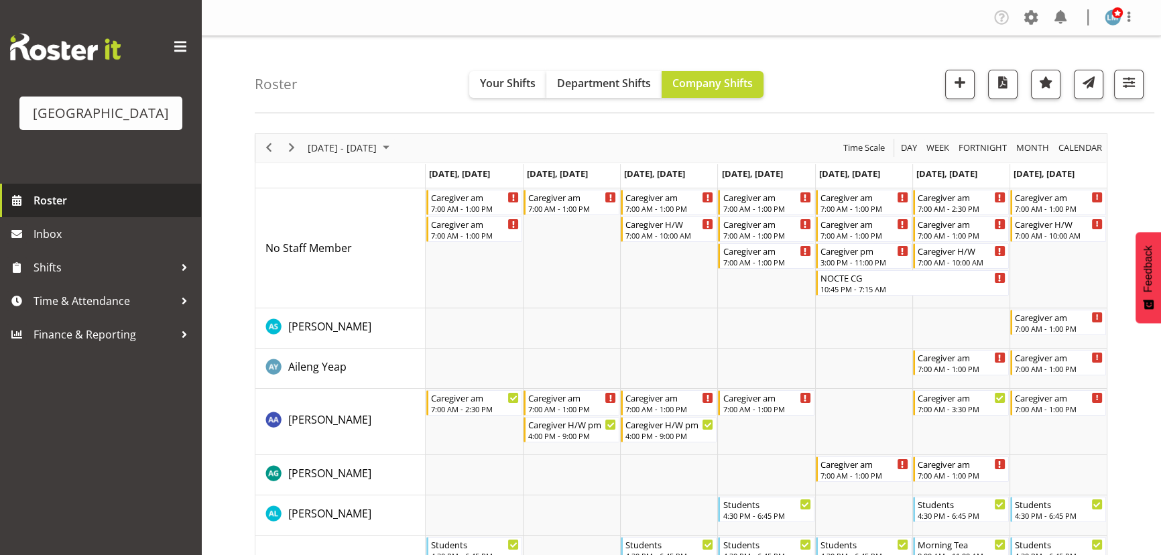
click at [67, 211] on span "Roster" at bounding box center [114, 200] width 161 height 20
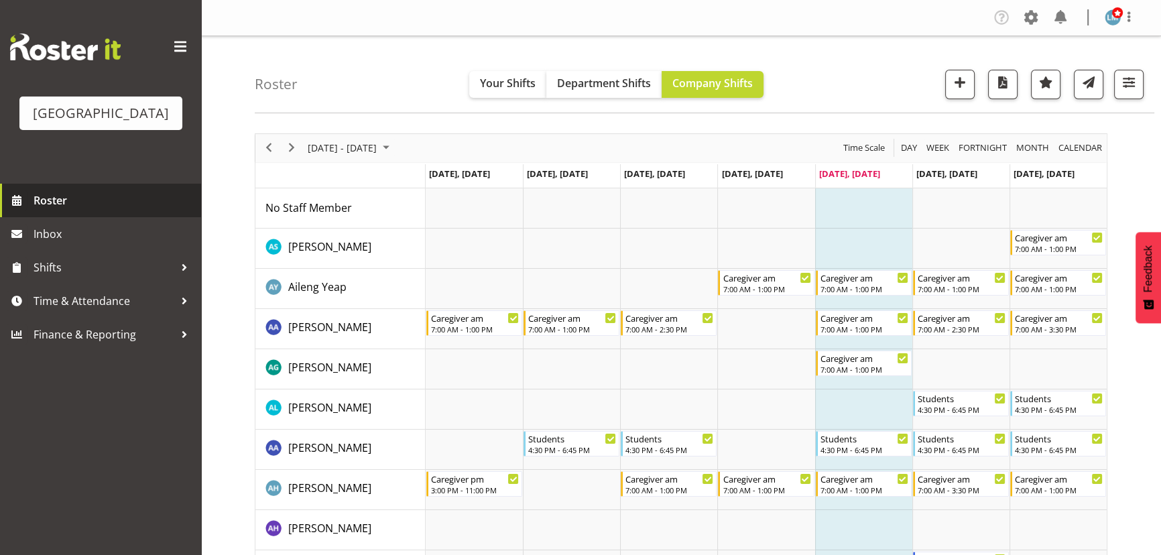
drag, startPoint x: 49, startPoint y: 218, endPoint x: 27, endPoint y: 211, distance: 22.7
click at [49, 211] on span "Roster" at bounding box center [114, 200] width 161 height 20
click at [60, 211] on span "Roster" at bounding box center [114, 200] width 161 height 20
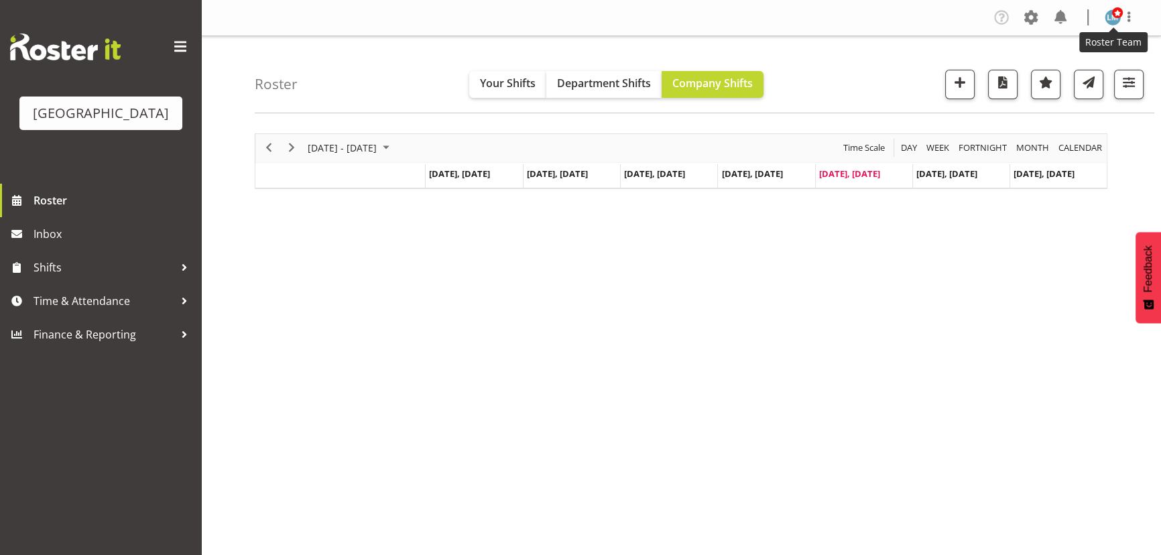
click at [1110, 19] on img at bounding box center [1113, 17] width 16 height 16
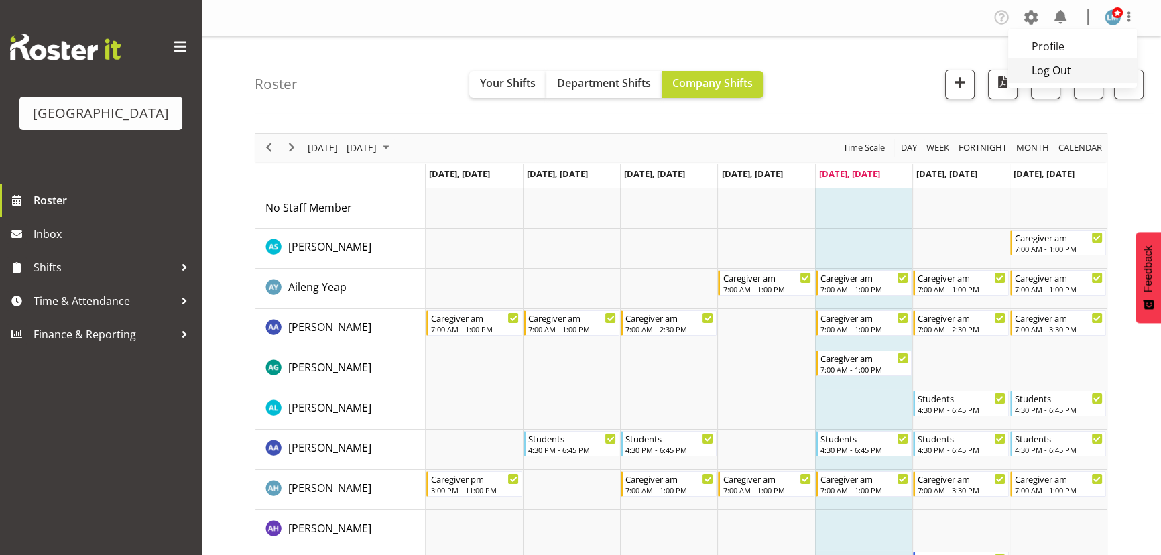
click at [1047, 74] on link "Log Out" at bounding box center [1072, 70] width 129 height 24
